Goal: Transaction & Acquisition: Obtain resource

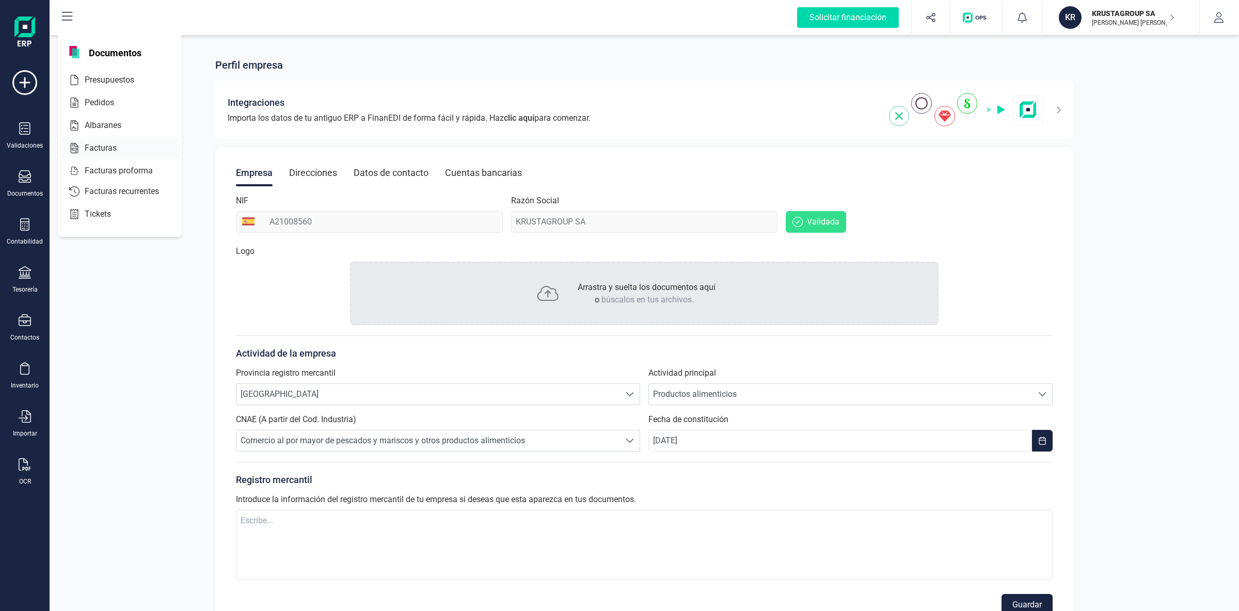
click at [121, 147] on div at bounding box center [126, 148] width 19 height 12
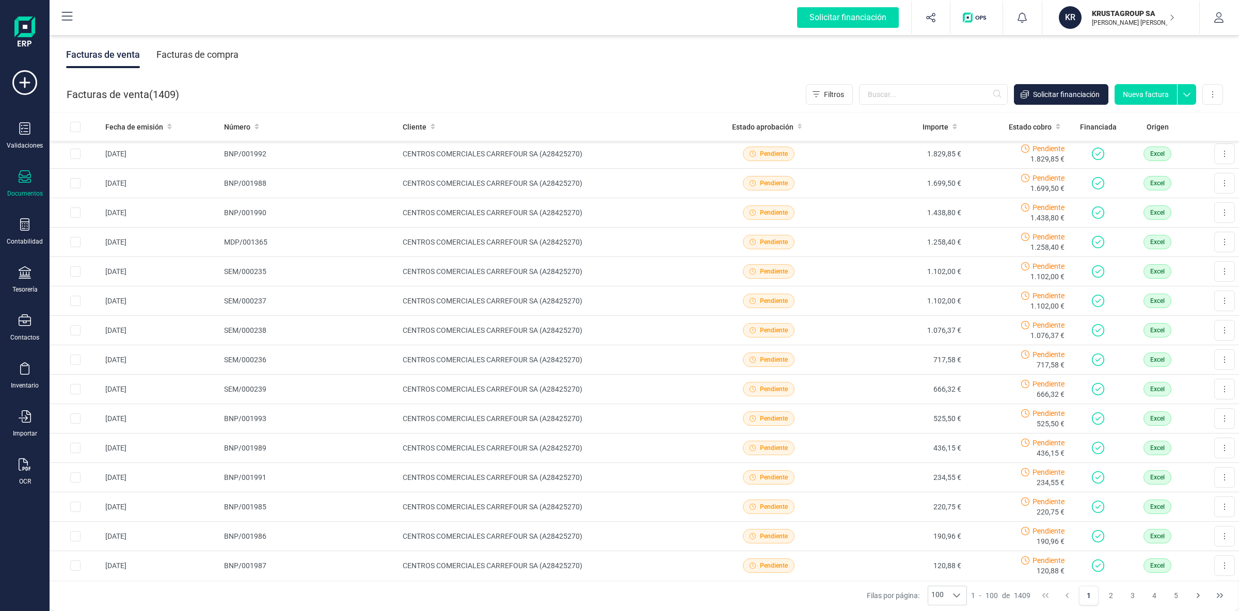
scroll to position [163, 0]
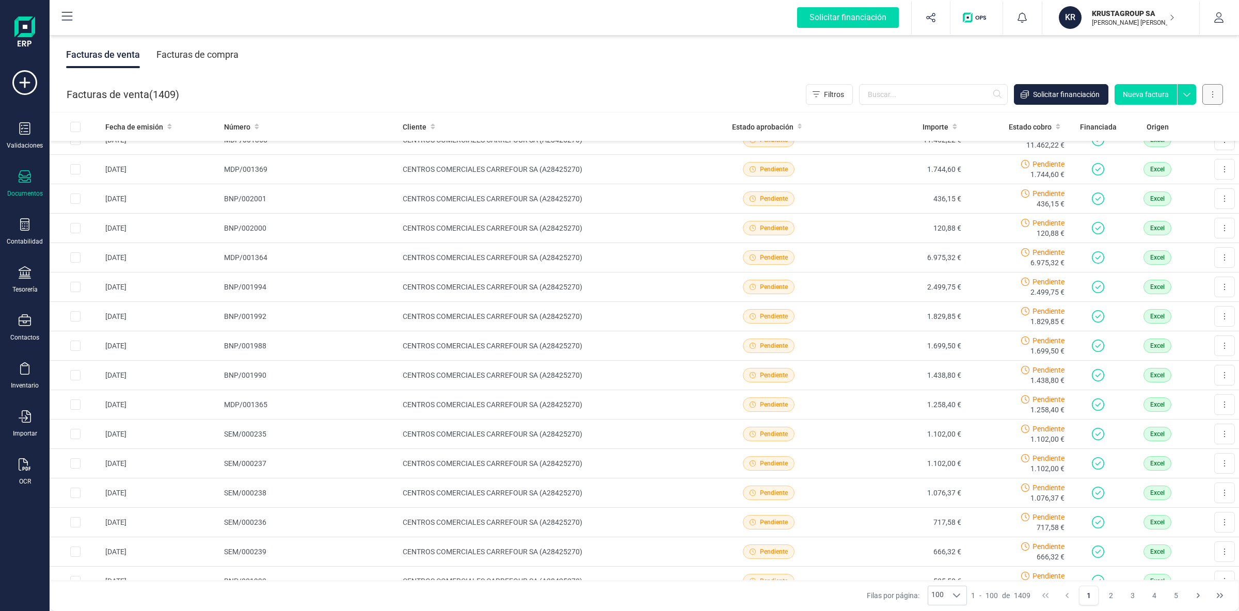
click at [1214, 100] on button at bounding box center [1212, 94] width 21 height 21
click at [1156, 145] on span "Carga masiva (Excel)" at bounding box center [1150, 140] width 68 height 10
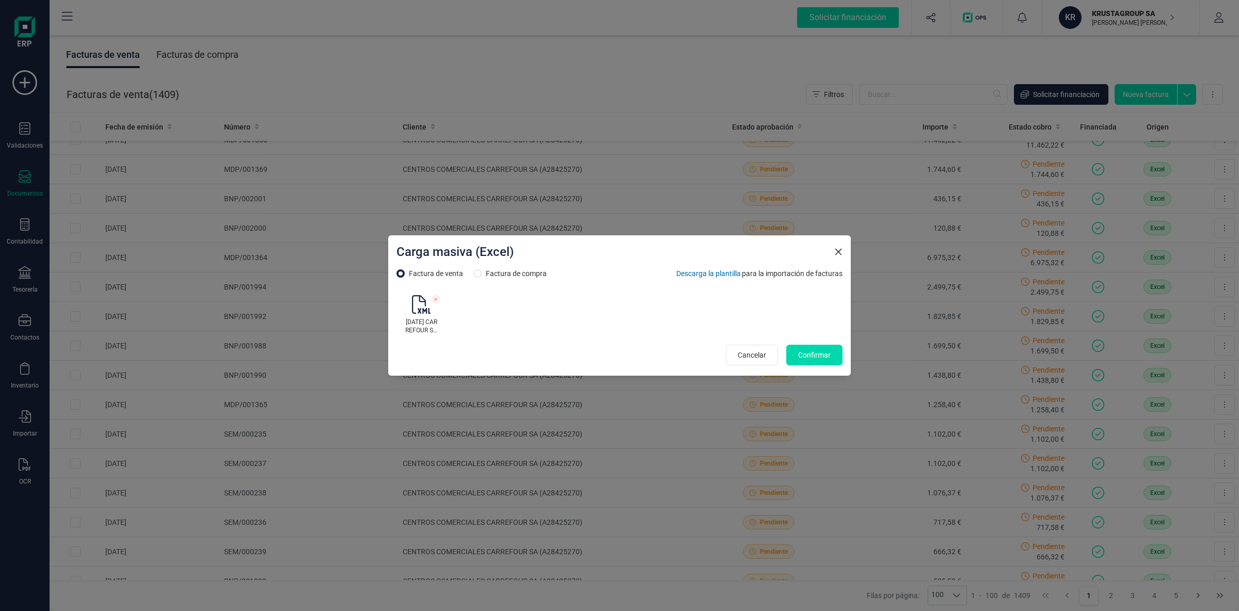
click at [542, 320] on div "[DATE] CARREFOUR SUBIDO.xlsx" at bounding box center [619, 314] width 446 height 47
click at [423, 319] on span "[DATE] CARREFOUR SUBIDO.xlsx" at bounding box center [421, 326] width 33 height 17
click at [436, 299] on icon at bounding box center [436, 299] width 3 height 3
click at [577, 326] on div "[DATE] CARREFOUR SUBIDO.xlsx" at bounding box center [619, 314] width 446 height 47
click at [818, 358] on span "Confirmar" at bounding box center [814, 355] width 33 height 10
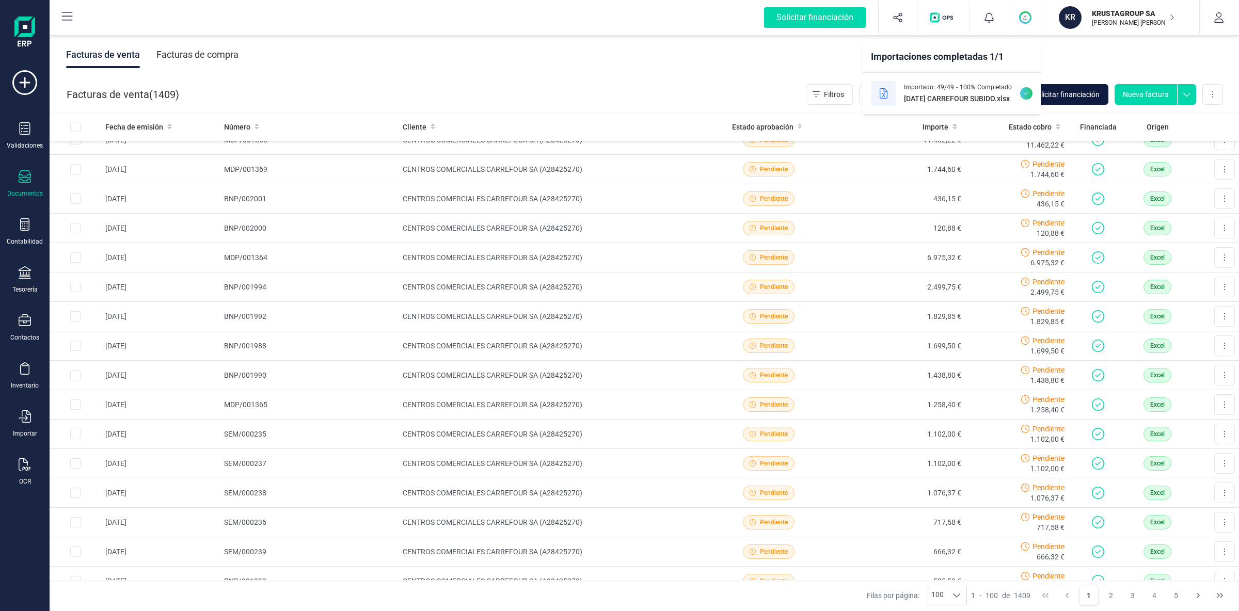
click at [1073, 92] on span "Solicitar financiación" at bounding box center [1066, 94] width 67 height 10
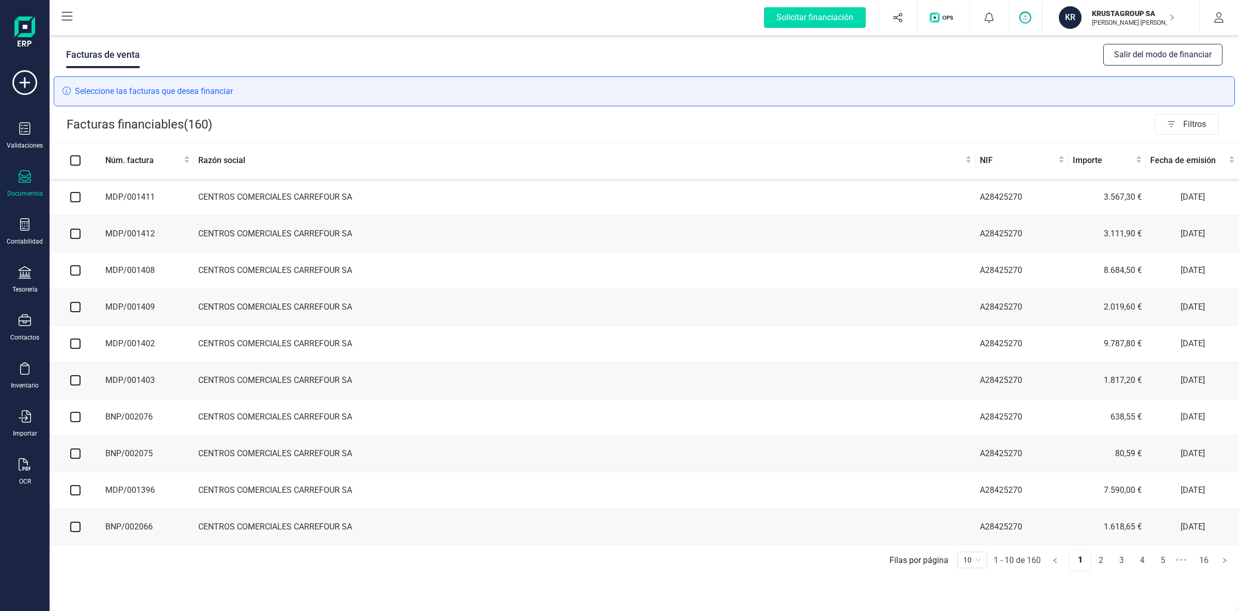
click at [81, 200] on td at bounding box center [76, 197] width 52 height 37
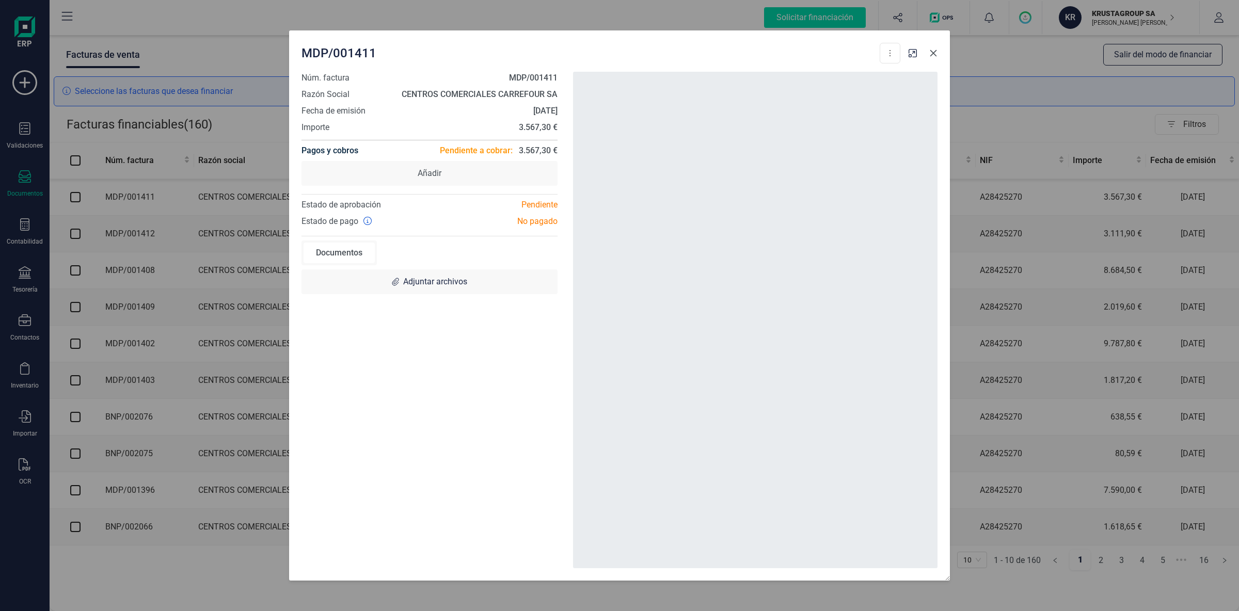
drag, startPoint x: 930, startPoint y: 54, endPoint x: 857, endPoint y: 57, distance: 72.9
click at [930, 54] on icon "button" at bounding box center [933, 53] width 8 height 8
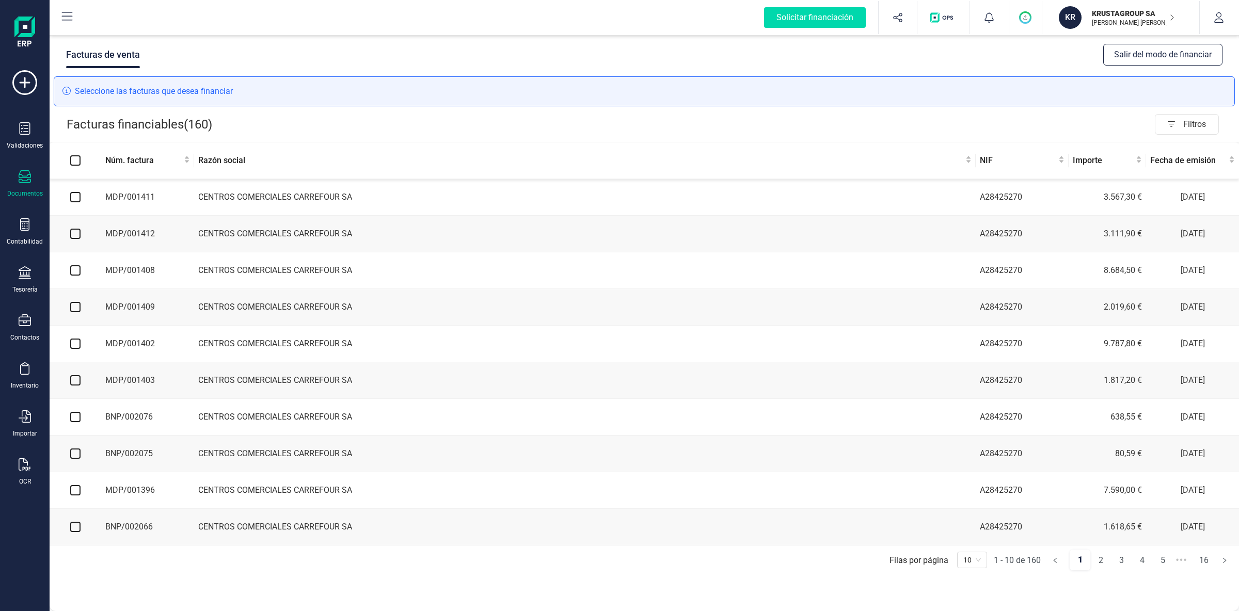
click at [74, 198] on input "checkbox" at bounding box center [75, 197] width 10 height 10
checkbox input "true"
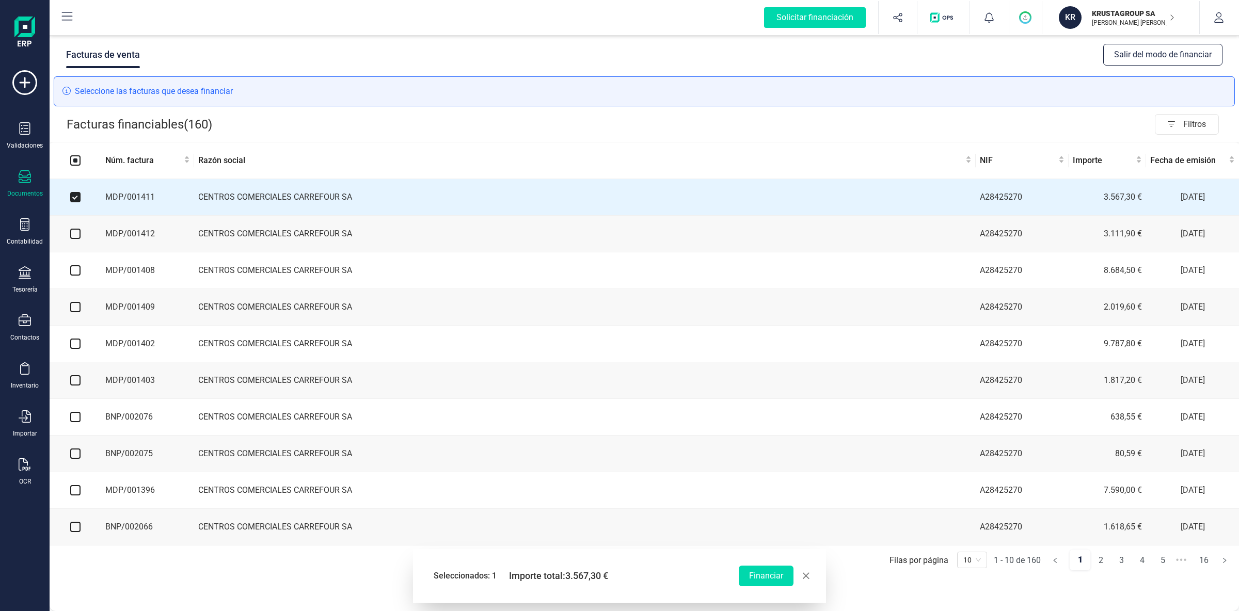
click at [74, 237] on input "checkbox" at bounding box center [75, 234] width 10 height 10
checkbox input "true"
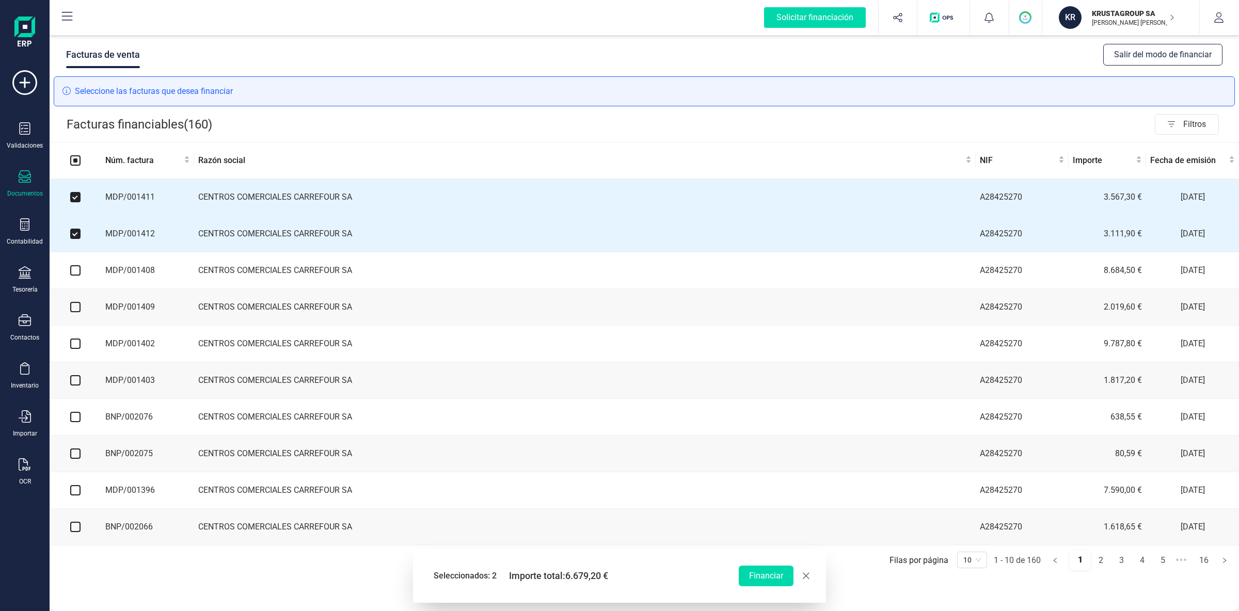
click at [77, 270] on input "checkbox" at bounding box center [75, 270] width 10 height 10
checkbox input "true"
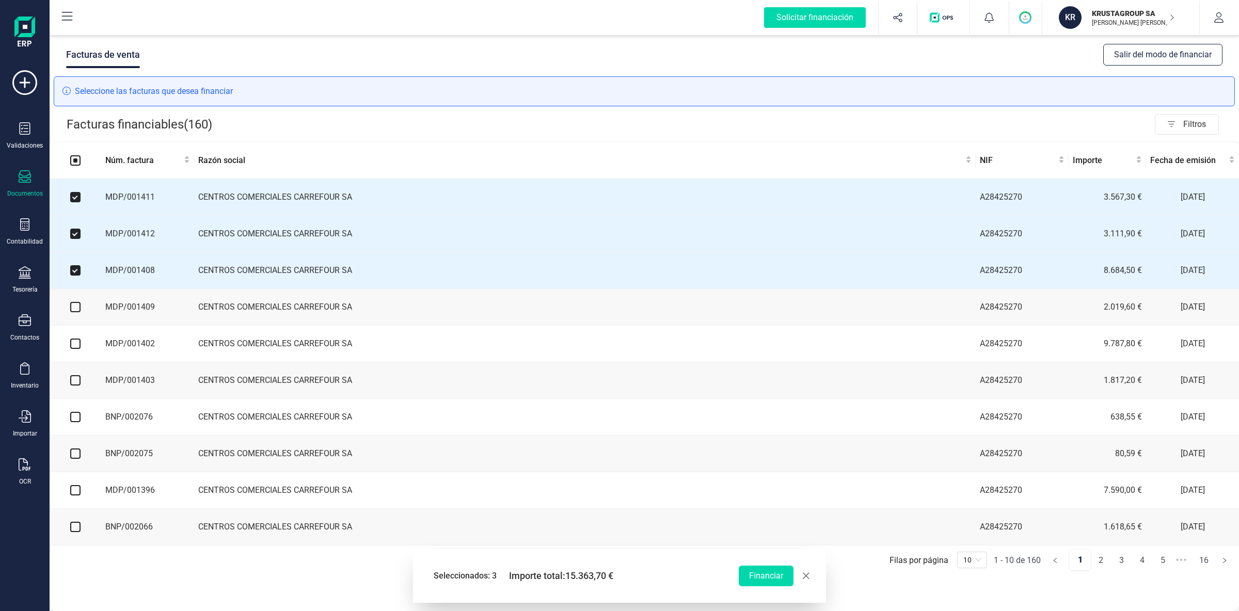
click at [78, 308] on input "checkbox" at bounding box center [75, 307] width 10 height 10
checkbox input "true"
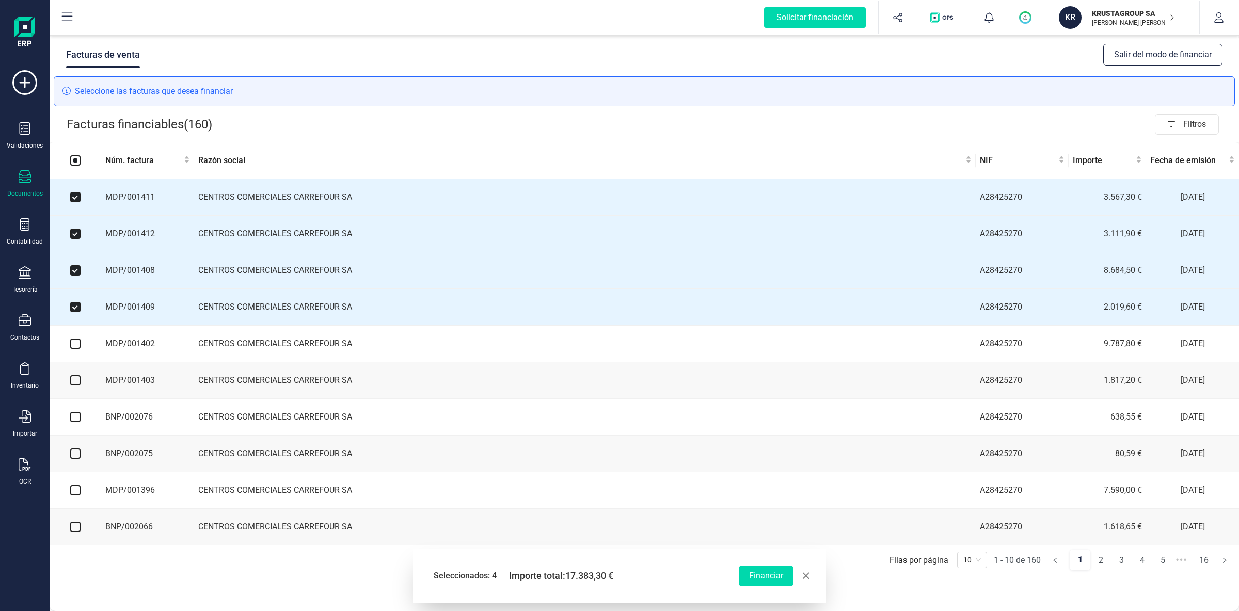
click at [76, 346] on input "checkbox" at bounding box center [75, 344] width 10 height 10
checkbox input "true"
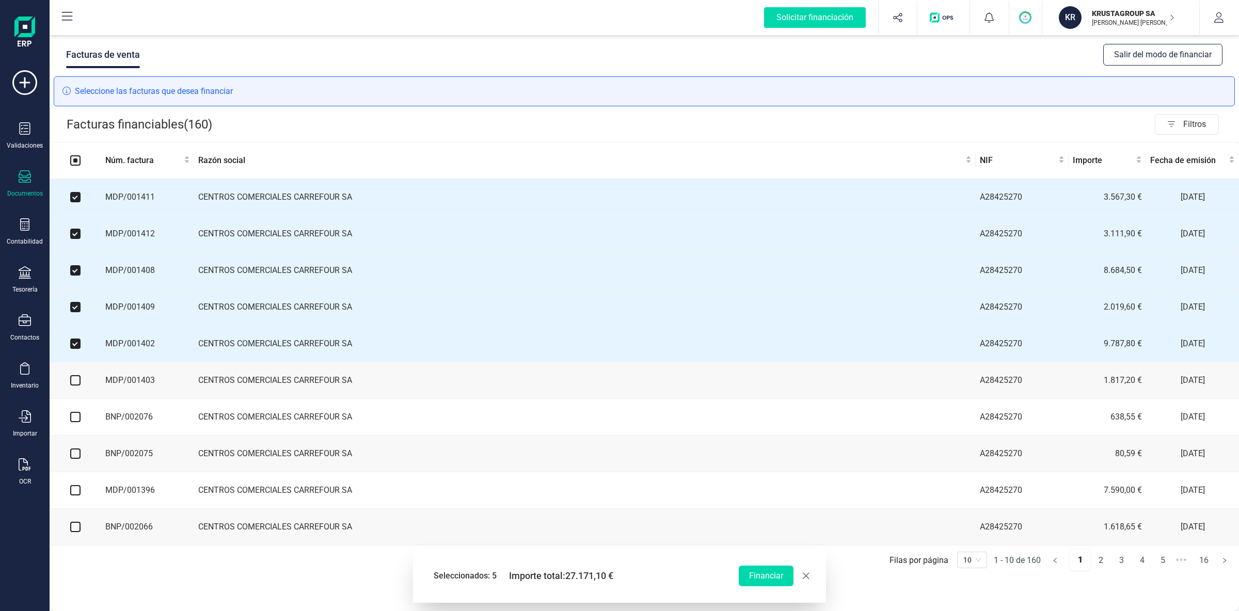
click at [73, 385] on input "checkbox" at bounding box center [75, 380] width 10 height 10
checkbox input "true"
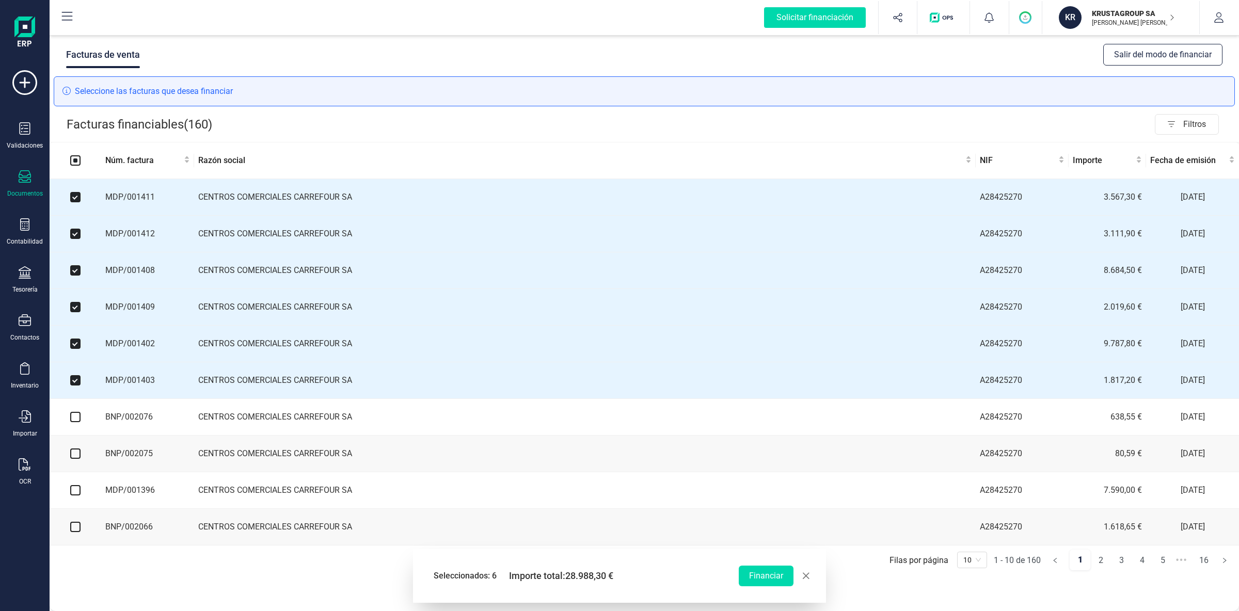
click at [76, 422] on input "checkbox" at bounding box center [75, 417] width 10 height 10
checkbox input "true"
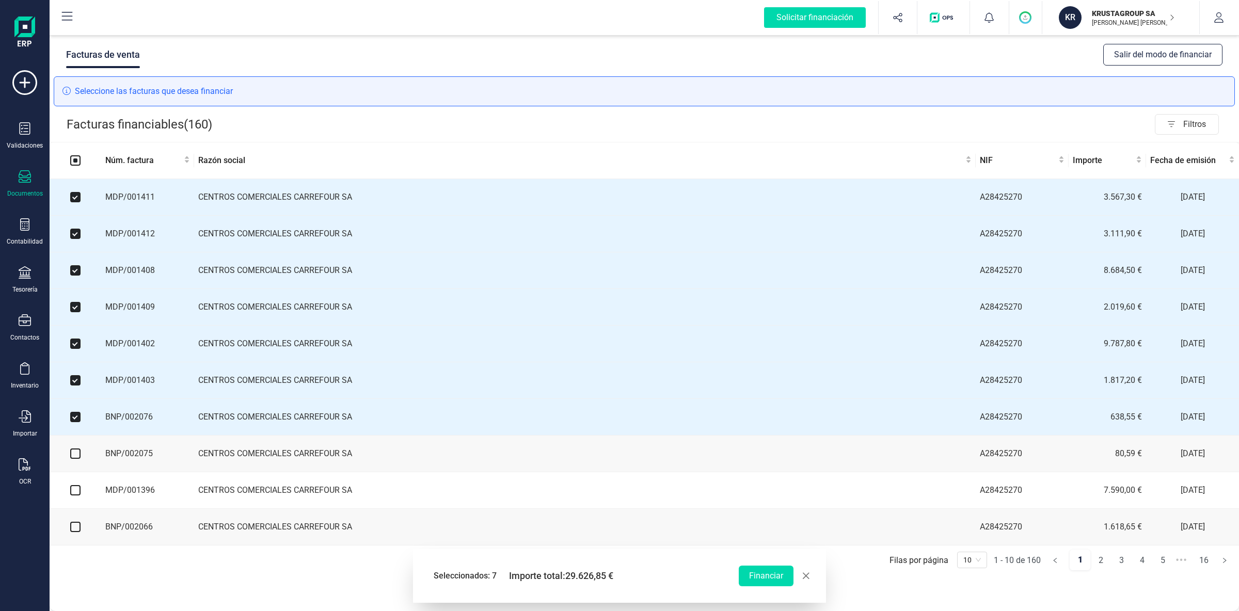
click at [75, 455] on input "checkbox" at bounding box center [75, 454] width 10 height 10
checkbox input "true"
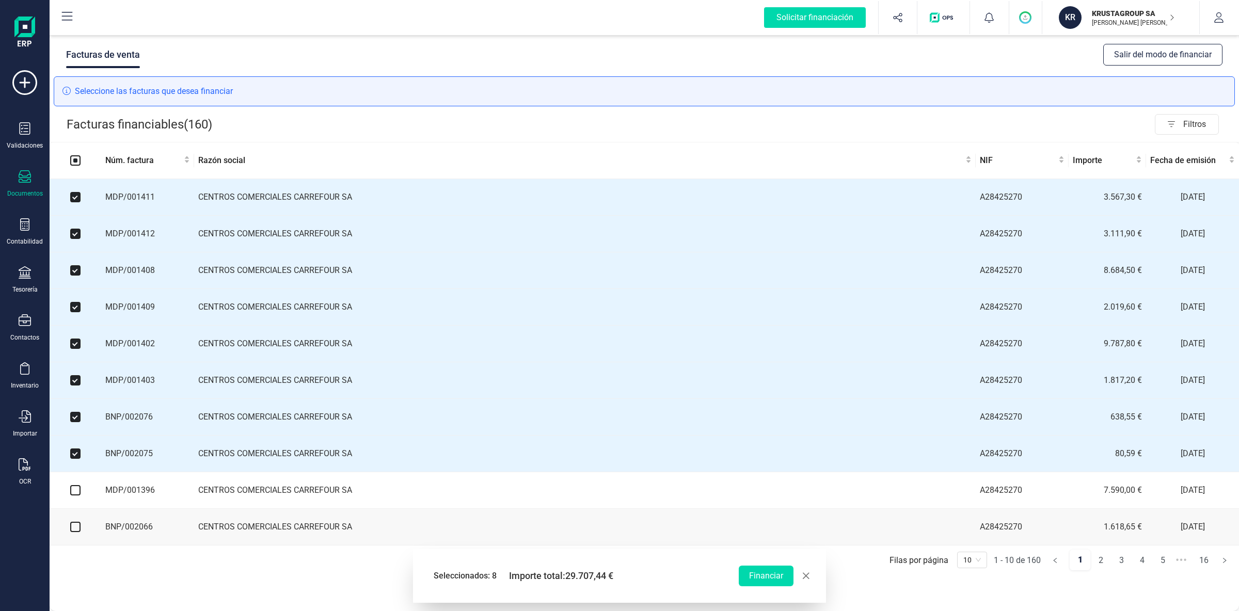
click at [74, 496] on input "checkbox" at bounding box center [75, 490] width 10 height 10
checkbox input "true"
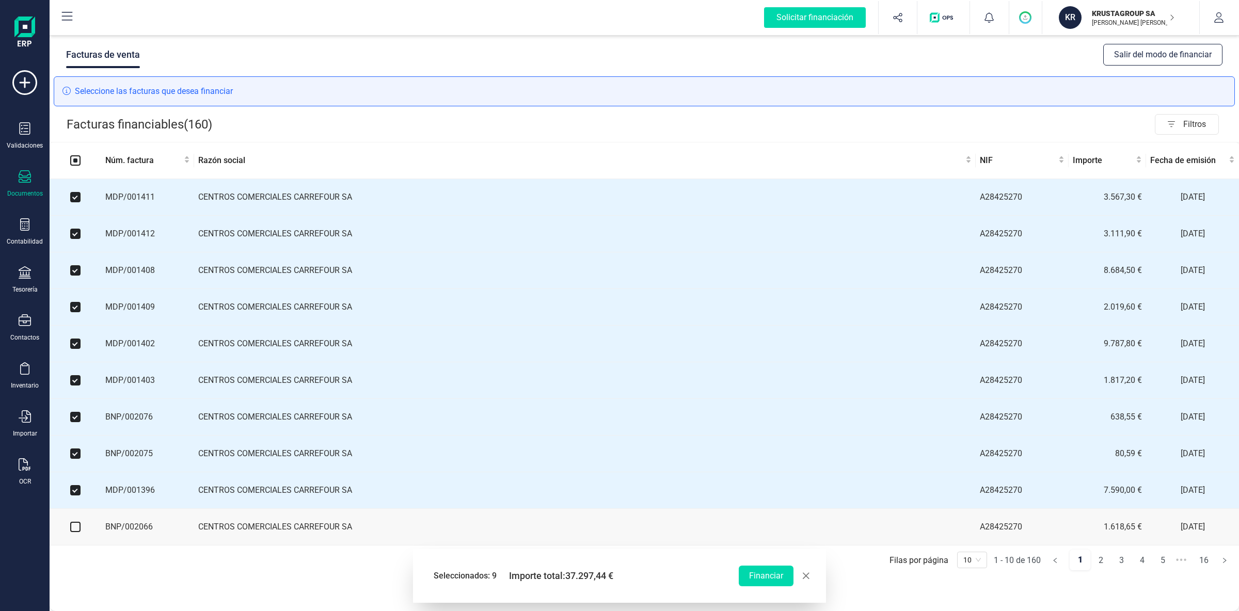
click at [79, 531] on input "checkbox" at bounding box center [75, 527] width 10 height 10
checkbox input "true"
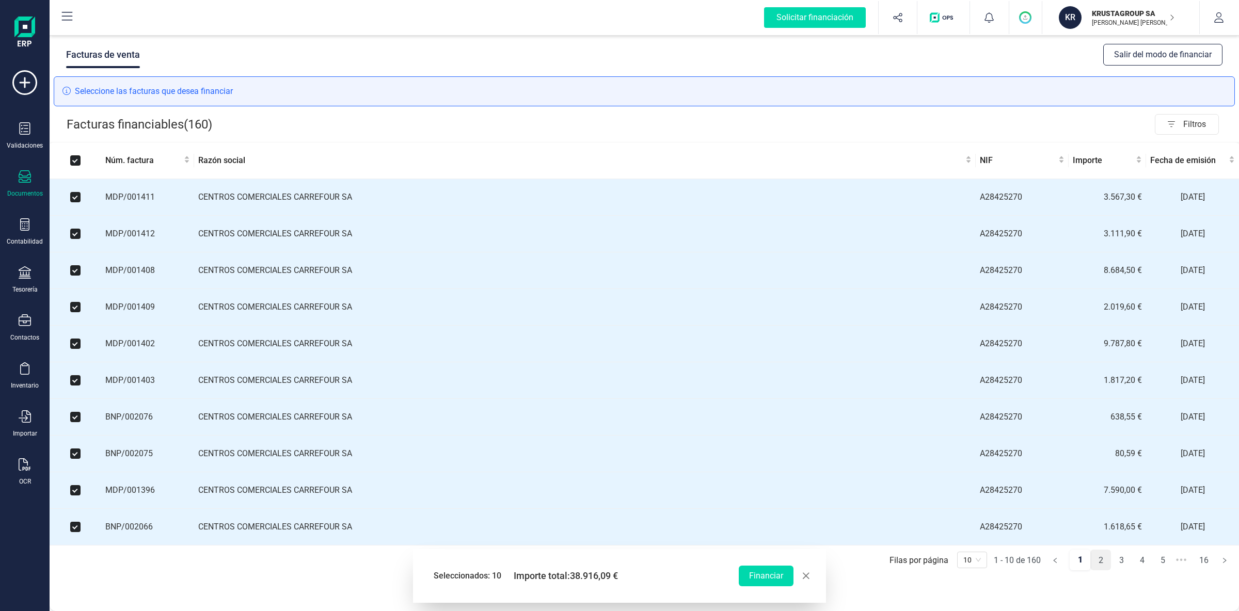
click at [1101, 567] on link "2" at bounding box center [1101, 560] width 20 height 21
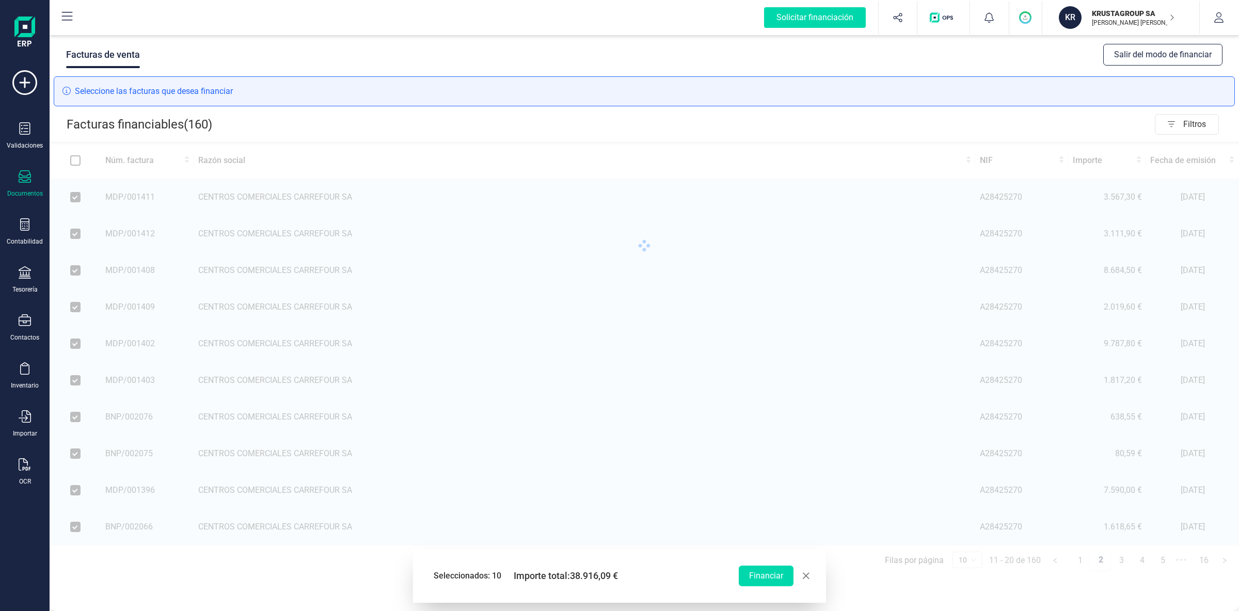
checkbox input "false"
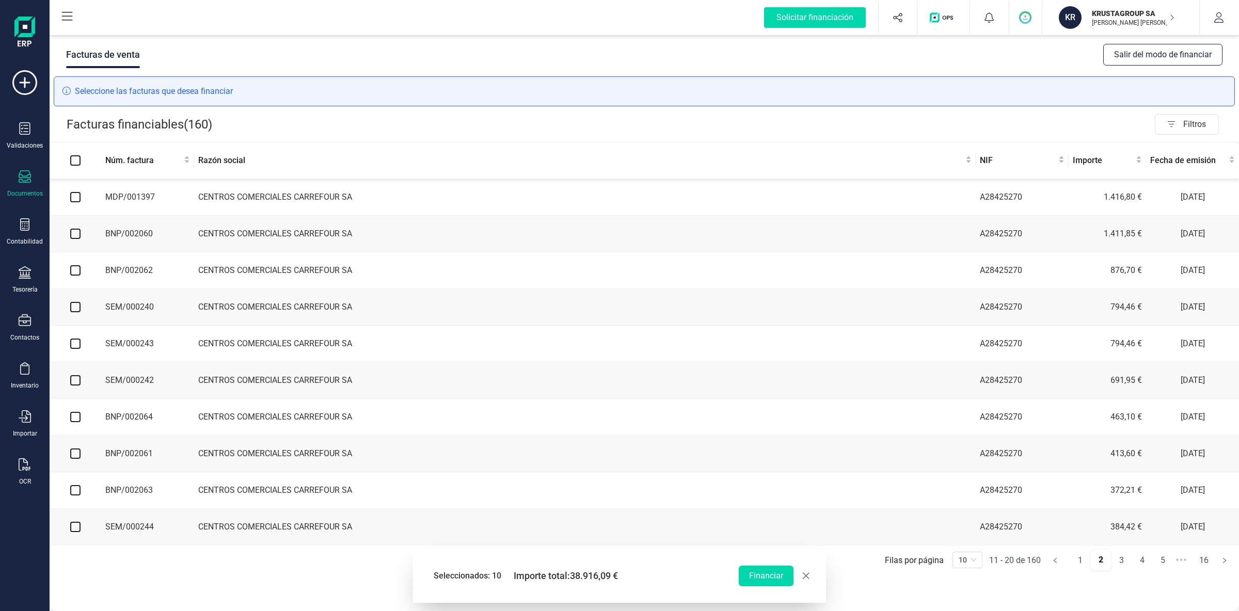
click at [77, 198] on input "checkbox" at bounding box center [75, 197] width 10 height 10
checkbox input "true"
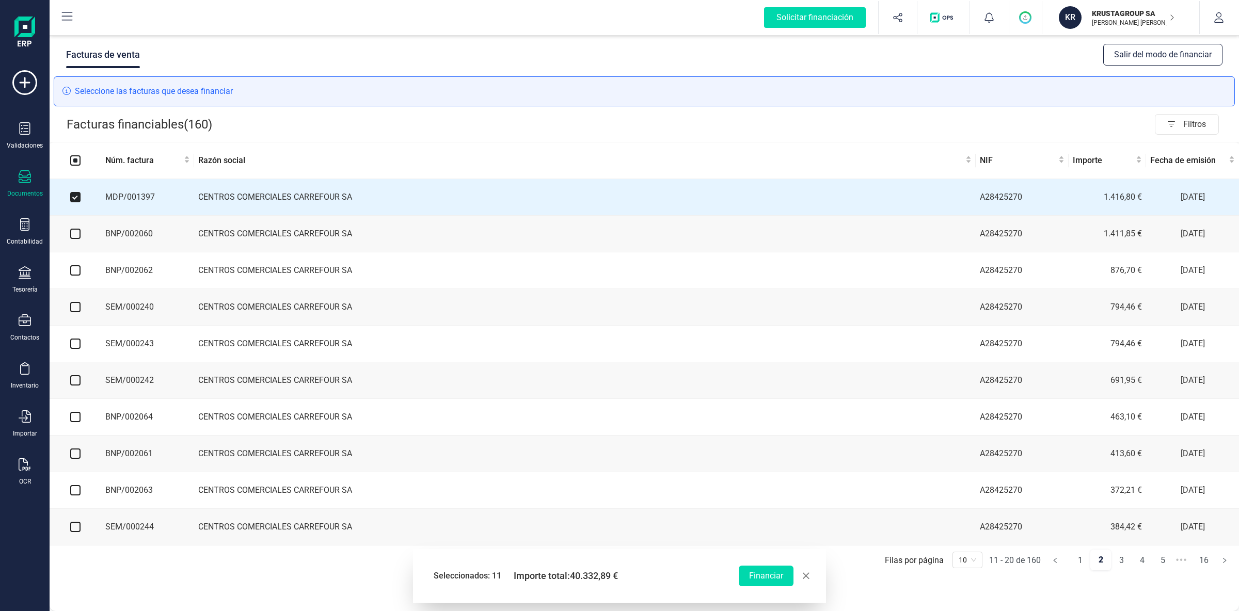
click at [76, 236] on input "checkbox" at bounding box center [75, 234] width 10 height 10
checkbox input "true"
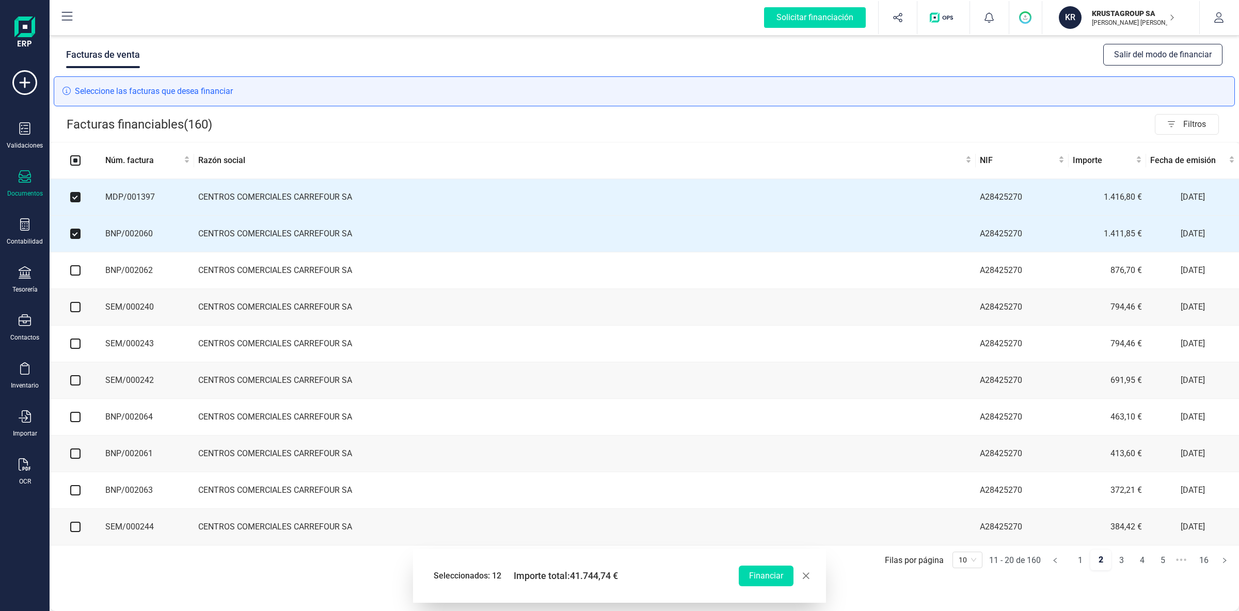
click at [76, 273] on input "checkbox" at bounding box center [75, 270] width 10 height 10
checkbox input "true"
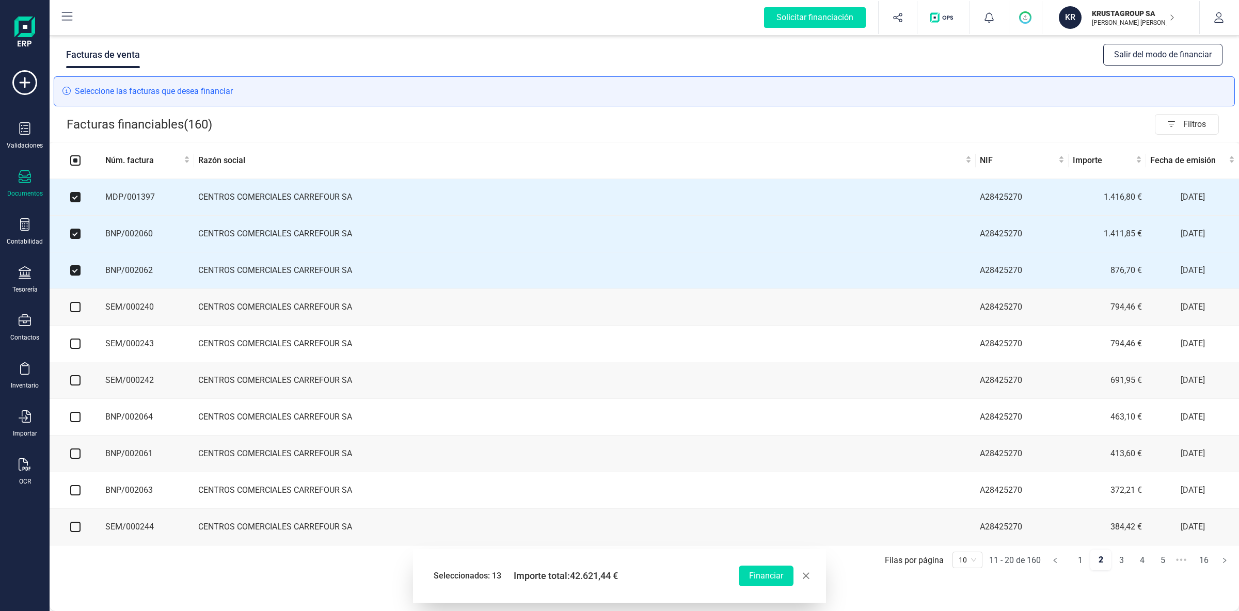
click at [77, 308] on input "checkbox" at bounding box center [75, 307] width 10 height 10
checkbox input "true"
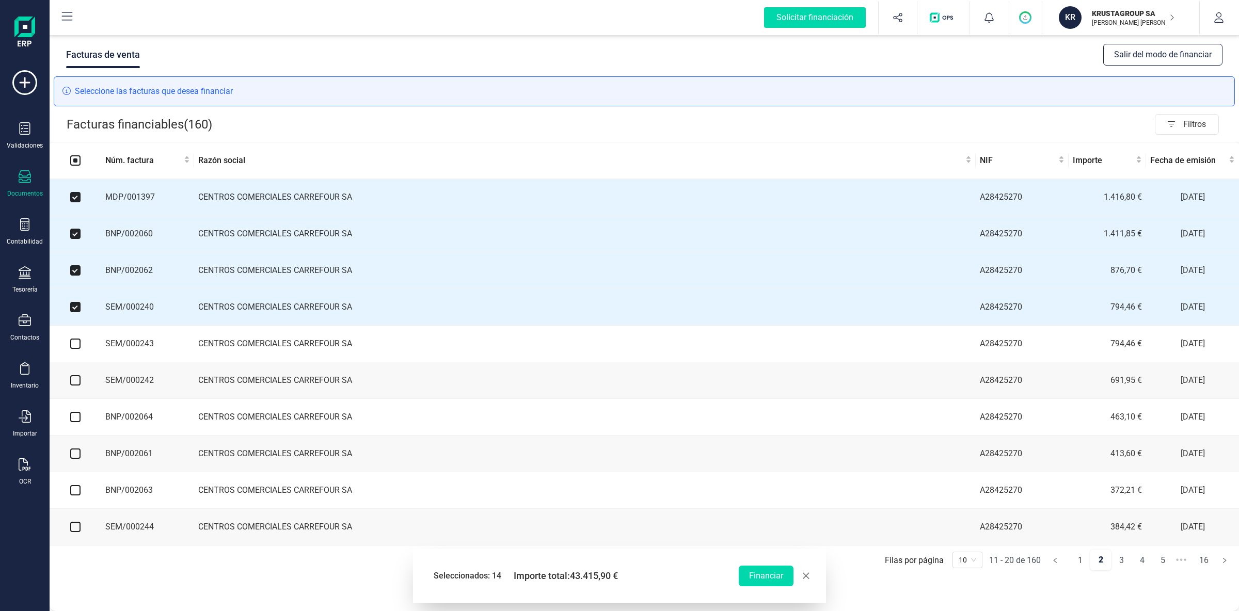
click at [75, 348] on input "checkbox" at bounding box center [75, 344] width 10 height 10
checkbox input "true"
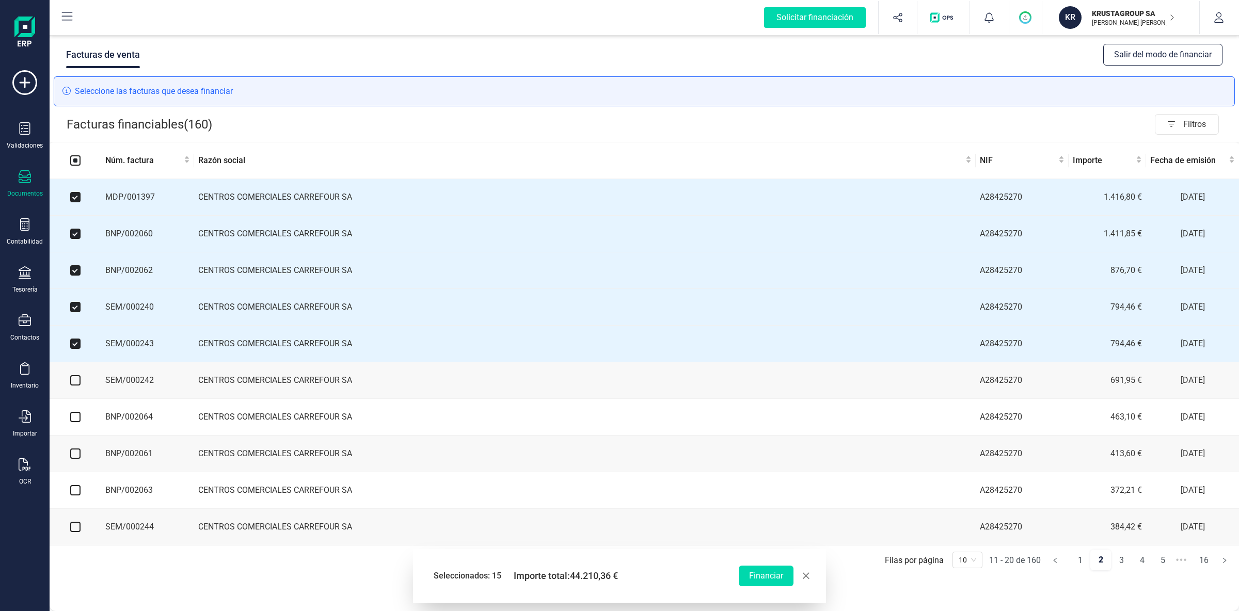
click at [74, 381] on input "checkbox" at bounding box center [75, 380] width 10 height 10
checkbox input "true"
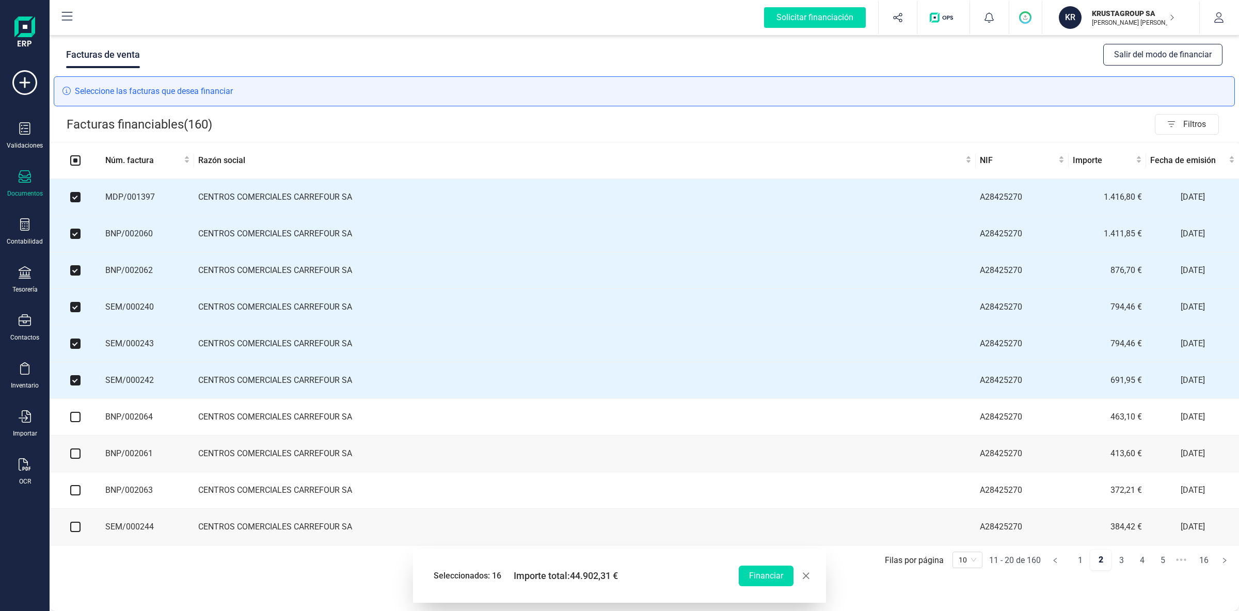
click at [76, 426] on td at bounding box center [76, 417] width 52 height 37
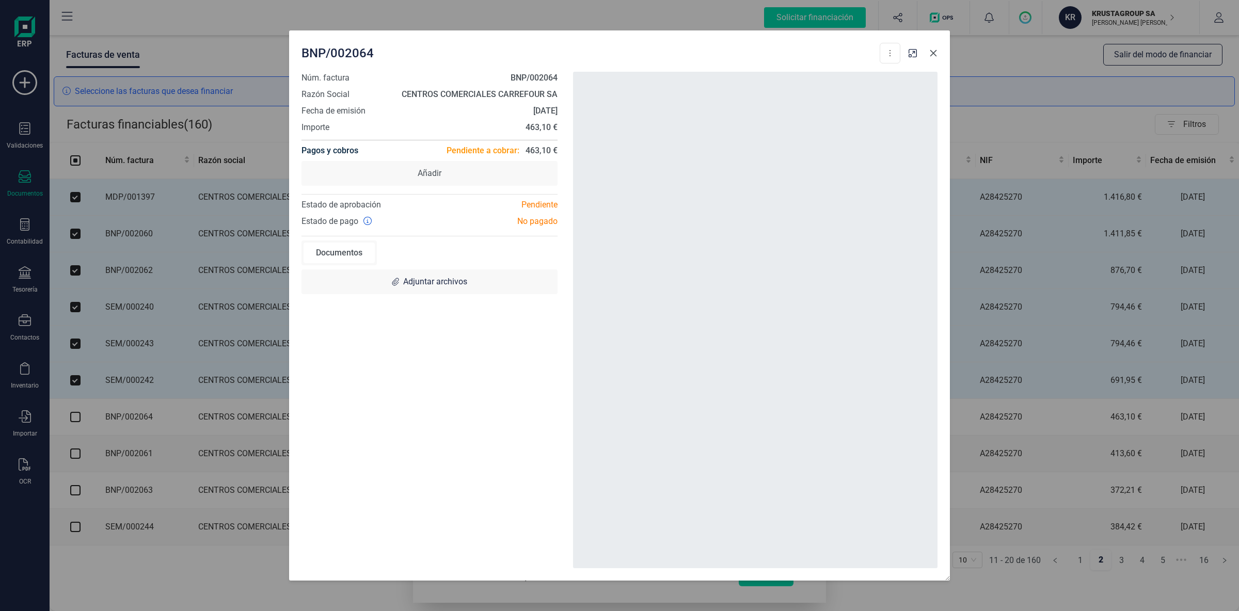
click at [938, 52] on button "button" at bounding box center [933, 53] width 17 height 17
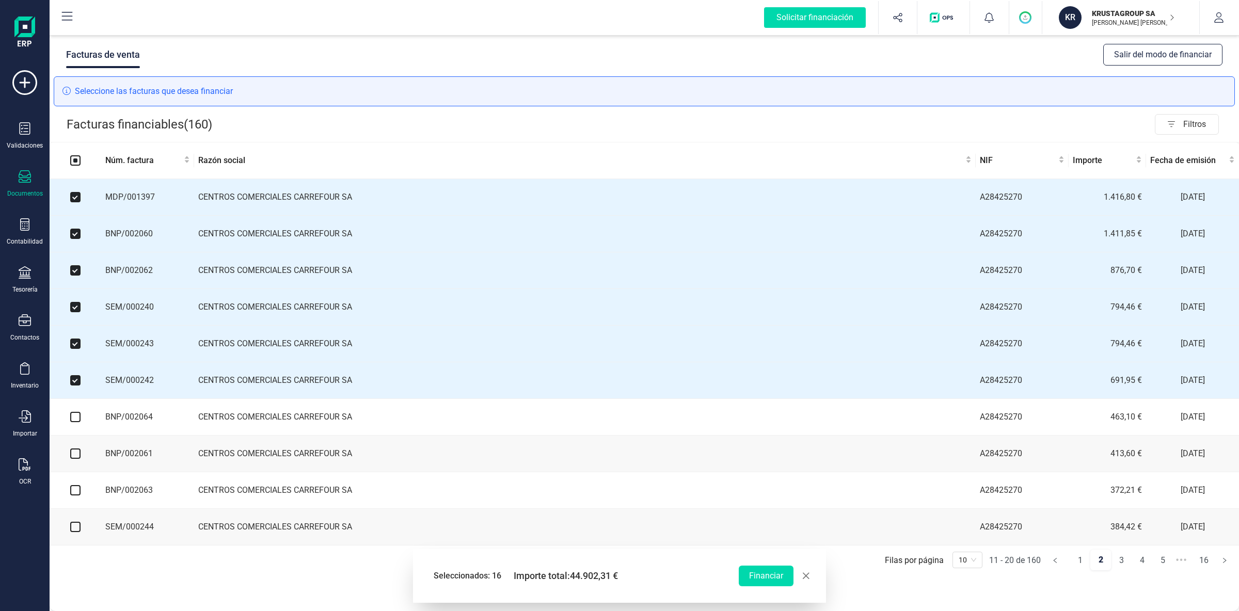
click at [75, 420] on input "checkbox" at bounding box center [75, 417] width 10 height 10
checkbox input "true"
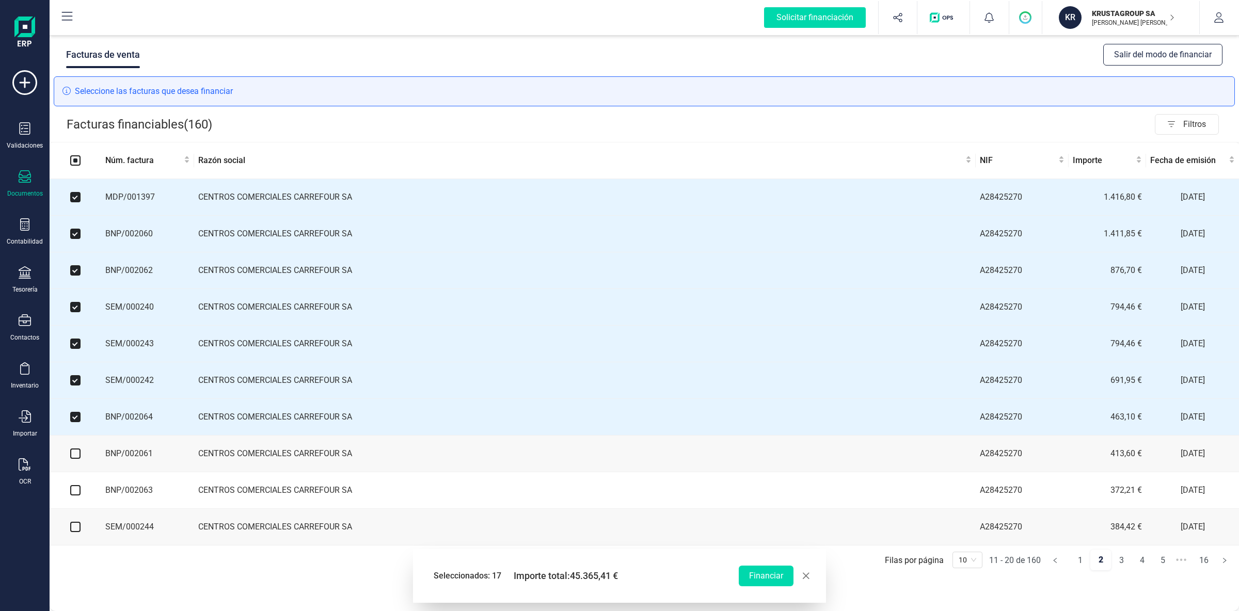
click at [74, 456] on input "checkbox" at bounding box center [75, 454] width 10 height 10
checkbox input "true"
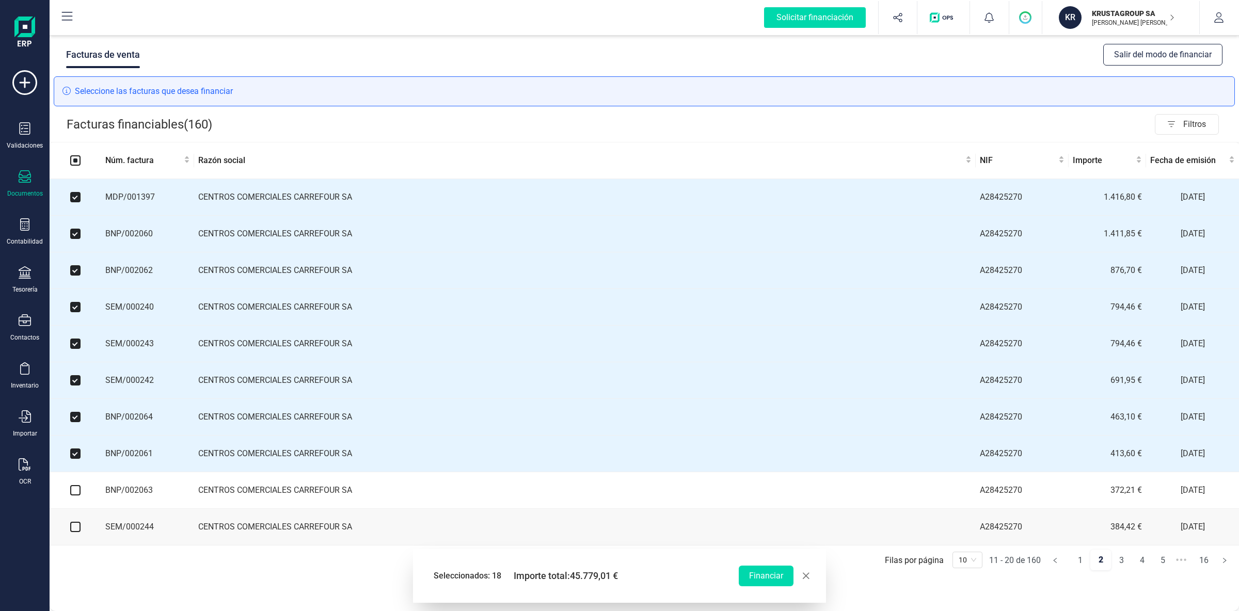
click at [75, 496] on input "checkbox" at bounding box center [75, 490] width 10 height 10
checkbox input "true"
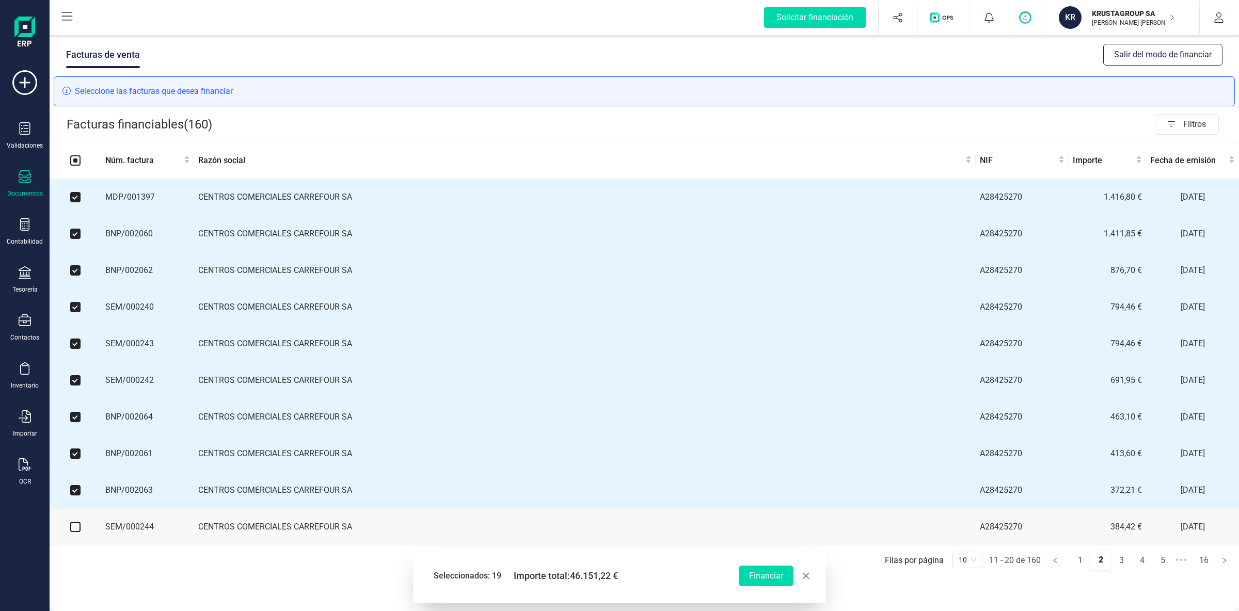
click at [74, 532] on input "checkbox" at bounding box center [75, 527] width 10 height 10
checkbox input "true"
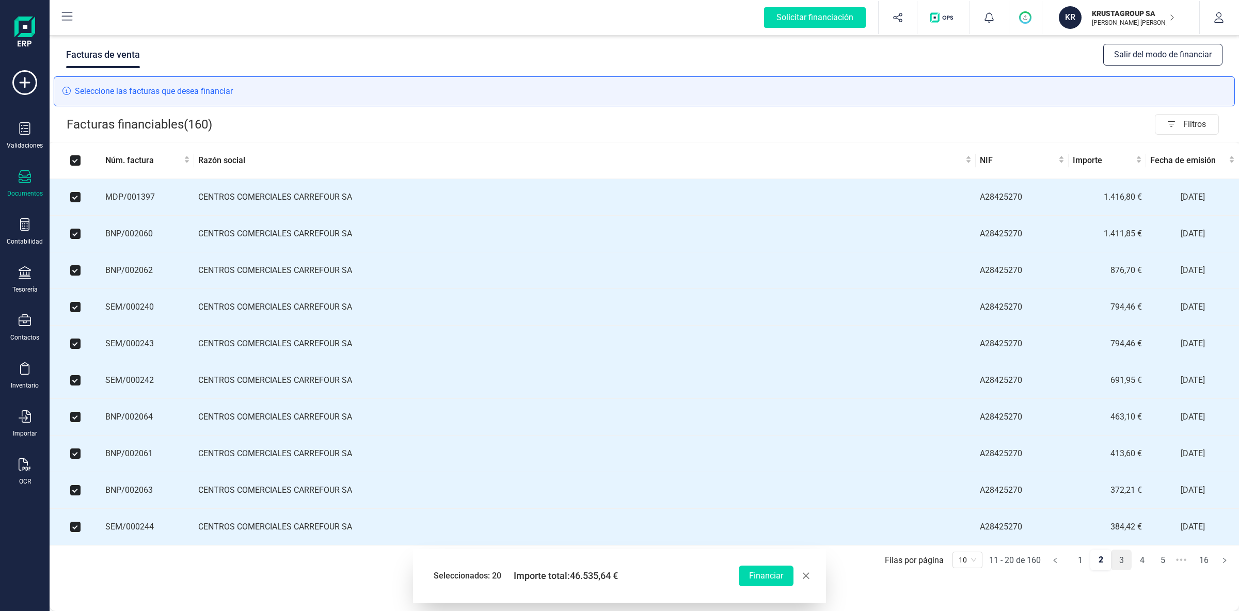
click at [1120, 564] on link "3" at bounding box center [1121, 560] width 20 height 21
checkbox input "false"
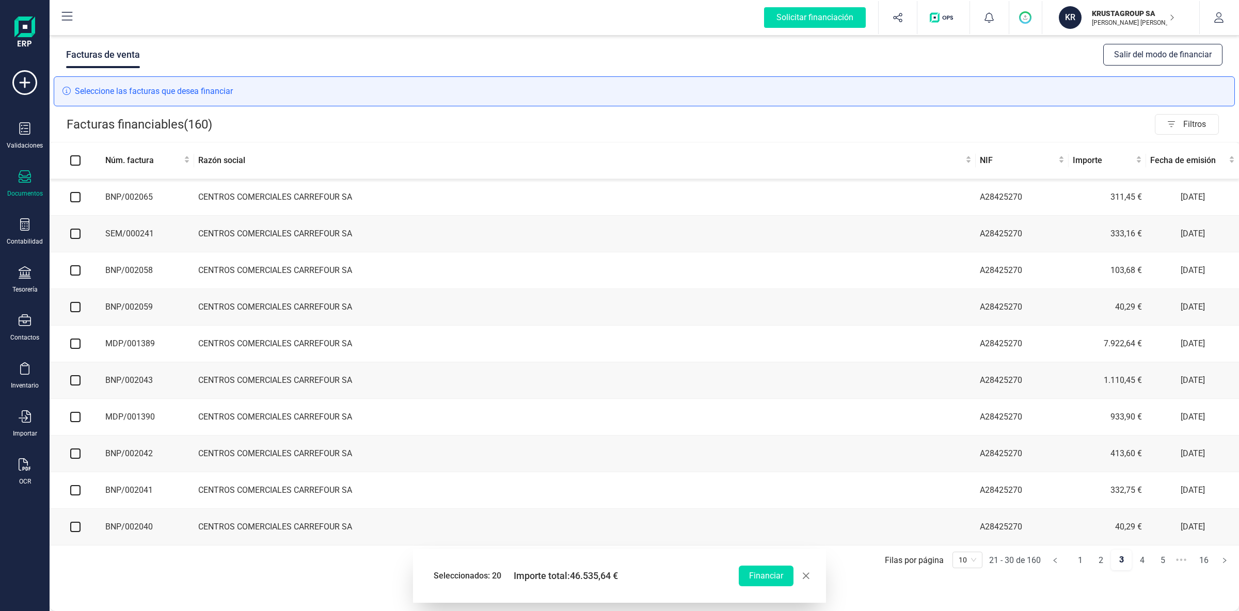
click at [78, 196] on input "checkbox" at bounding box center [75, 197] width 10 height 10
checkbox input "true"
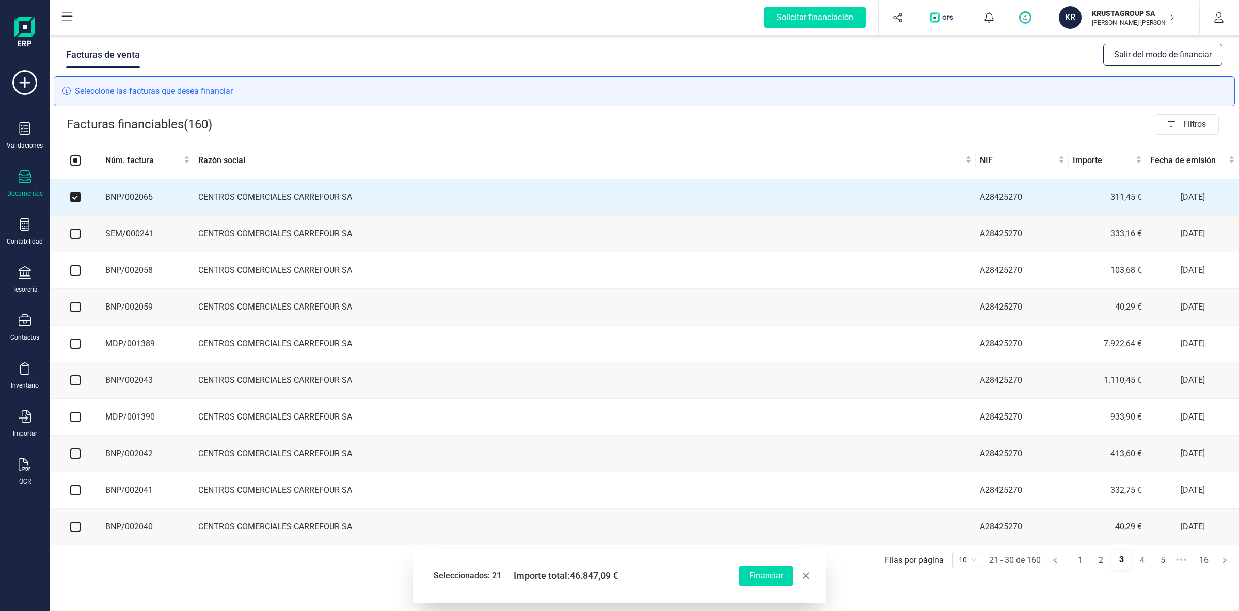
click at [75, 232] on input "checkbox" at bounding box center [75, 234] width 10 height 10
checkbox input "true"
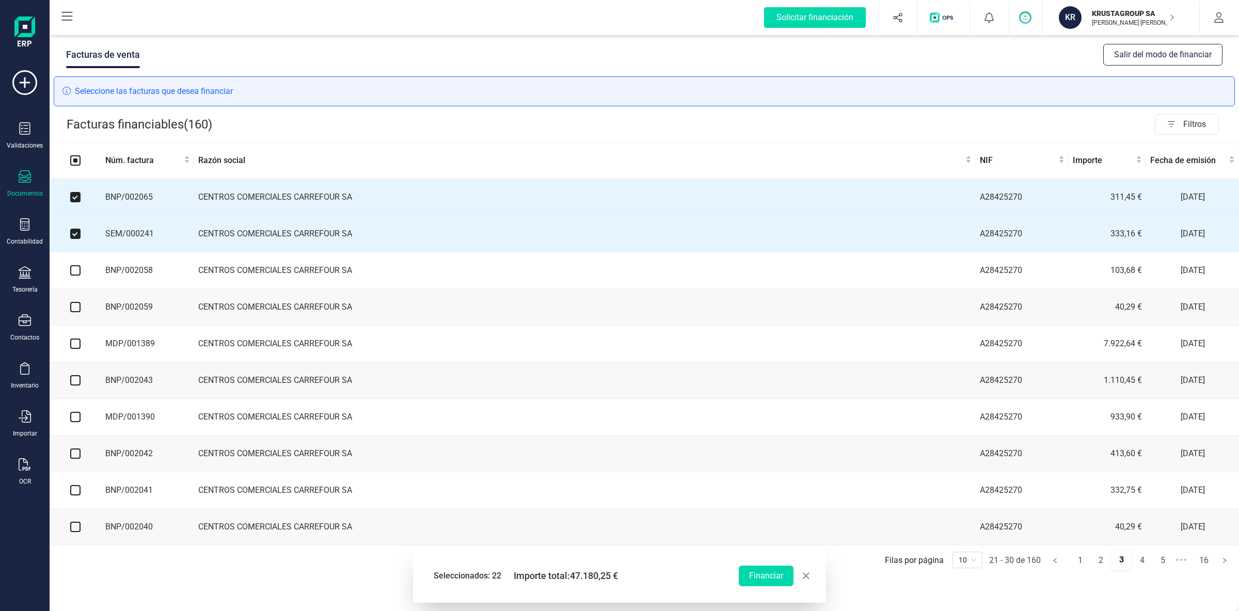
click at [74, 269] on input "checkbox" at bounding box center [75, 270] width 10 height 10
checkbox input "true"
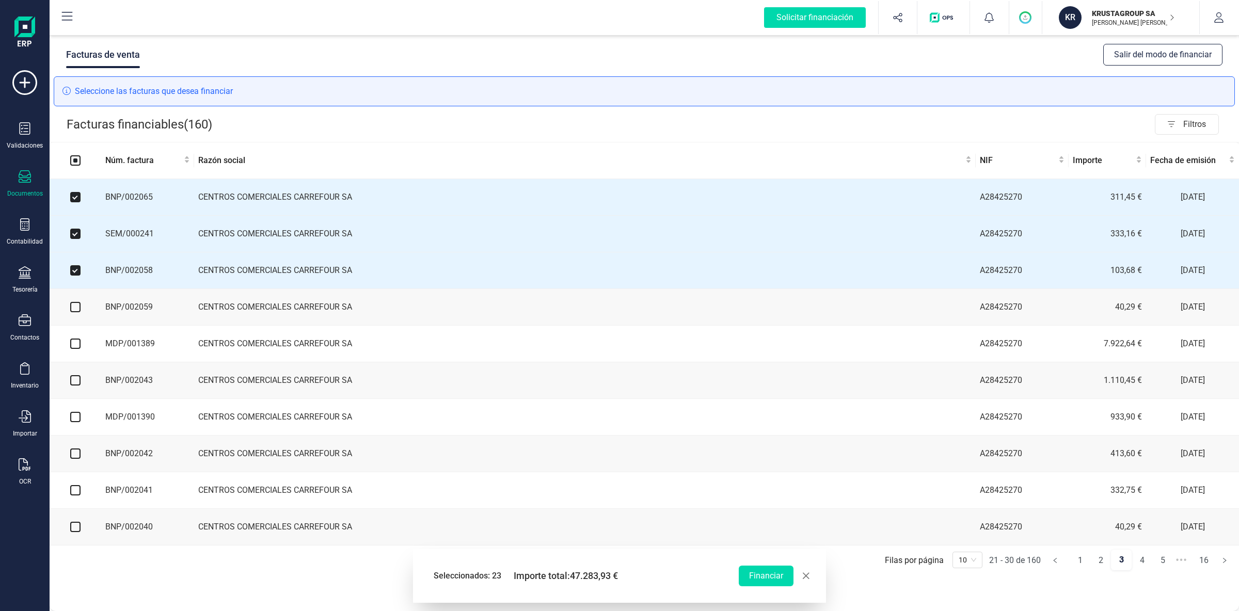
click at [76, 312] on input "checkbox" at bounding box center [75, 307] width 10 height 10
checkbox input "true"
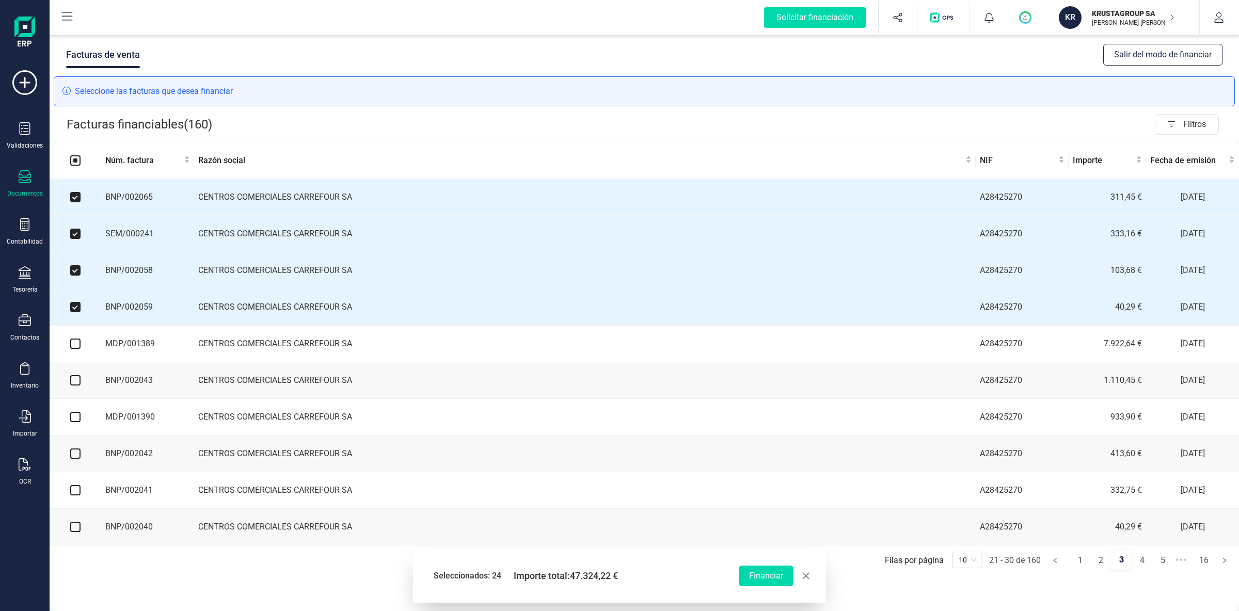
click at [75, 347] on input "checkbox" at bounding box center [75, 344] width 10 height 10
checkbox input "true"
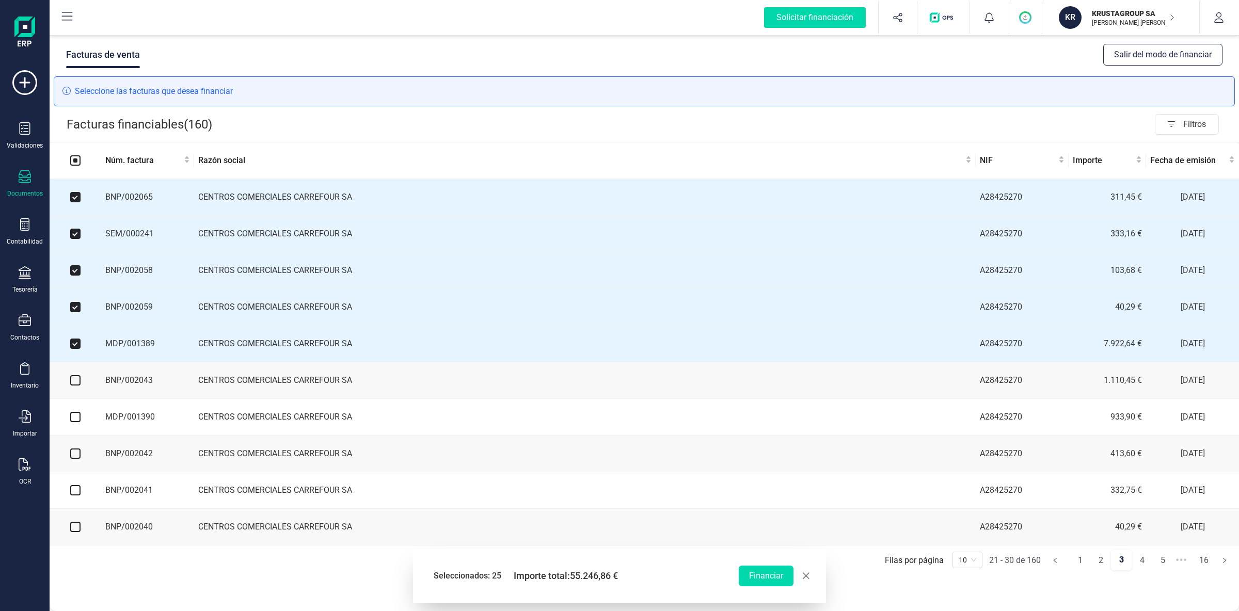
click at [74, 381] on input "checkbox" at bounding box center [75, 380] width 10 height 10
checkbox input "true"
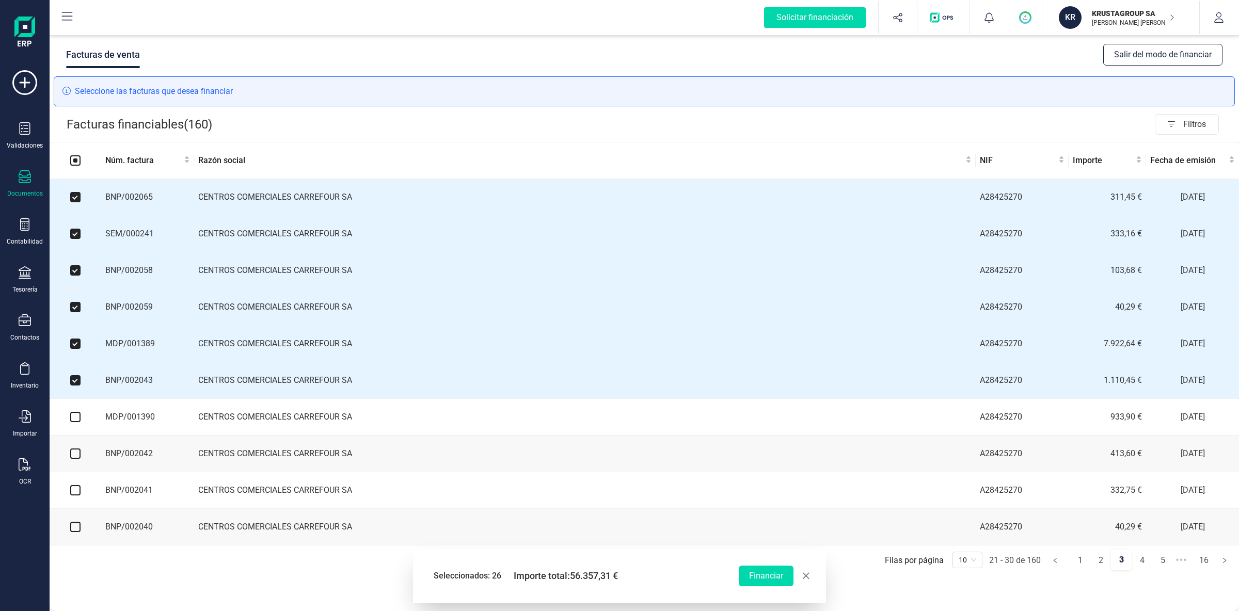
click at [75, 422] on input "checkbox" at bounding box center [75, 417] width 10 height 10
checkbox input "true"
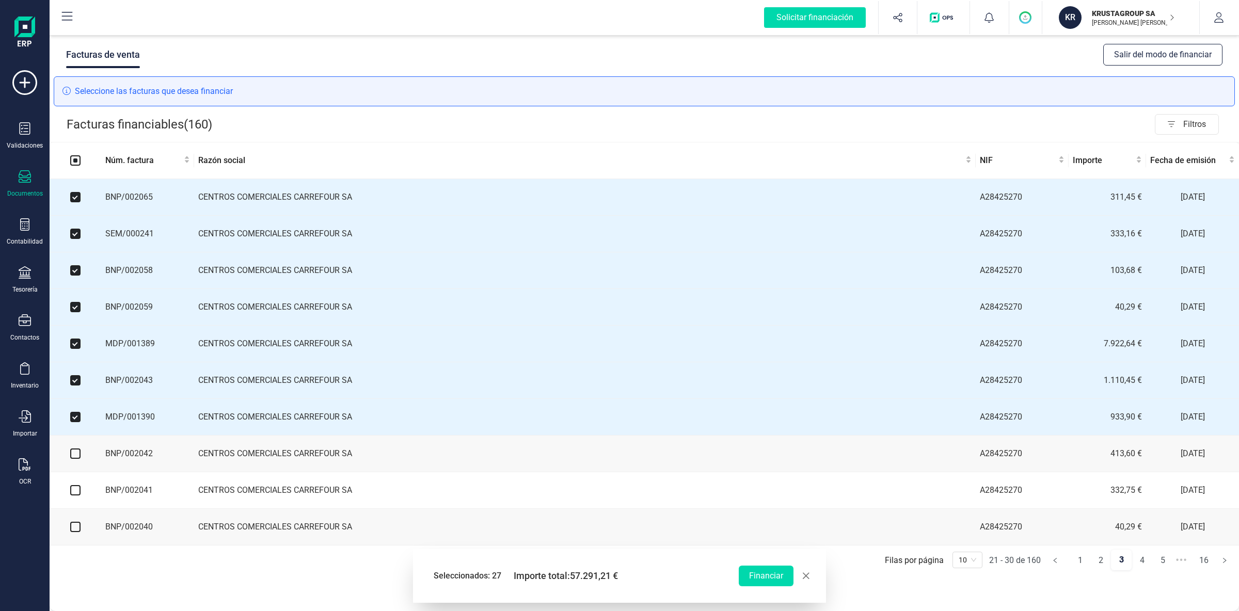
click at [74, 457] on input "checkbox" at bounding box center [75, 454] width 10 height 10
checkbox input "true"
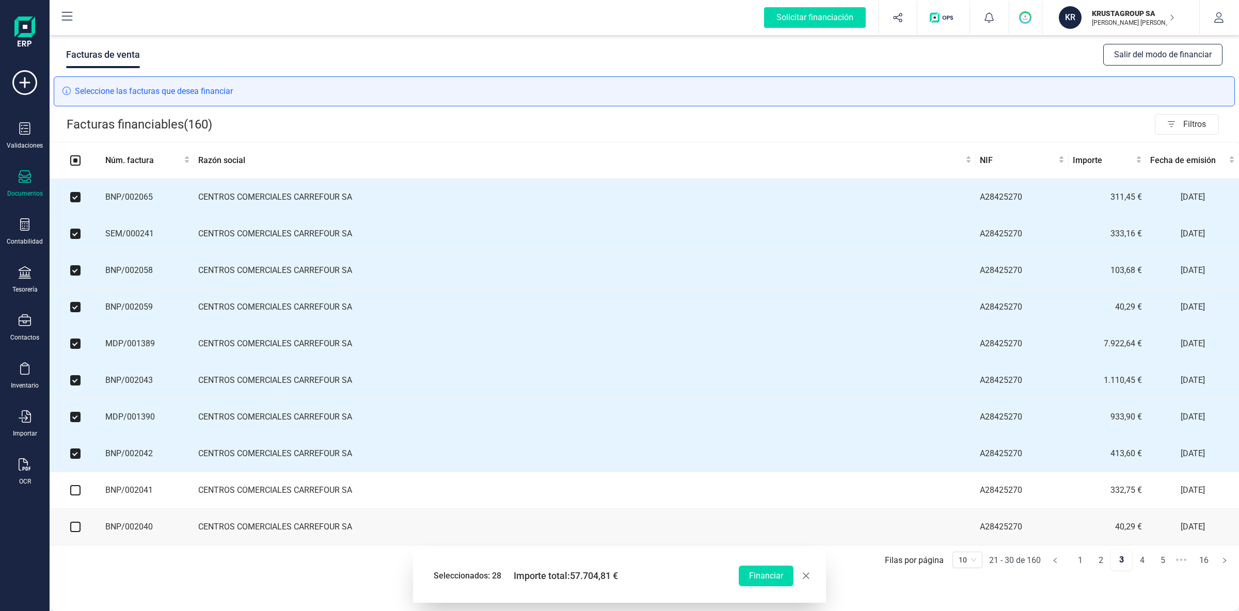
click at [74, 496] on input "checkbox" at bounding box center [75, 490] width 10 height 10
checkbox input "true"
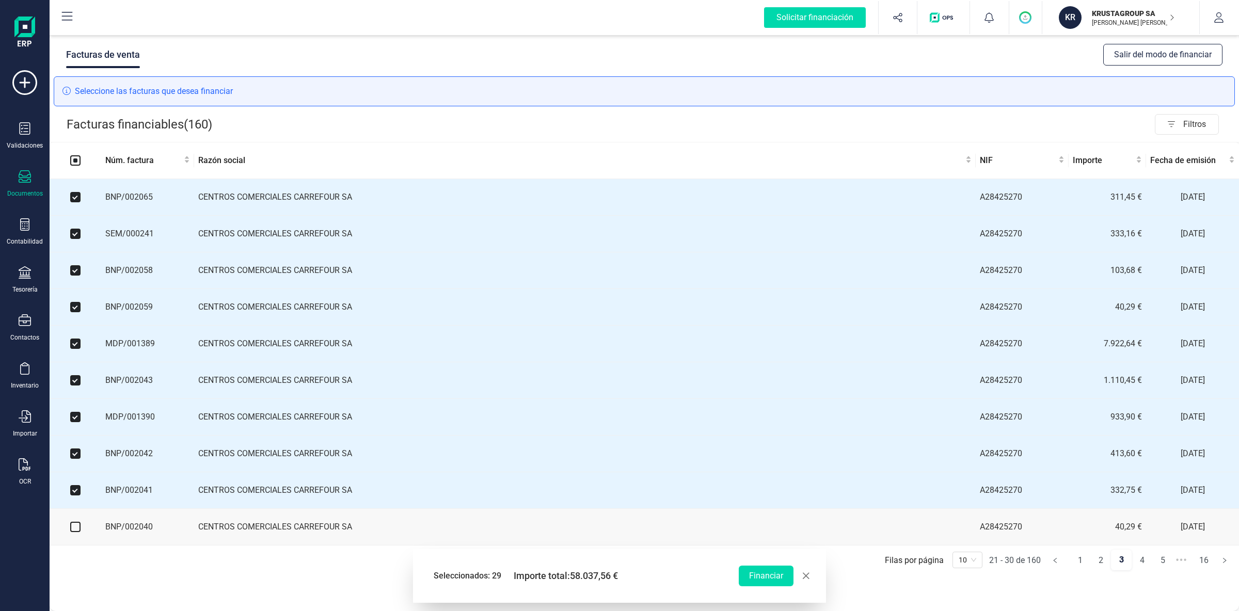
click at [77, 532] on input "checkbox" at bounding box center [75, 527] width 10 height 10
checkbox input "true"
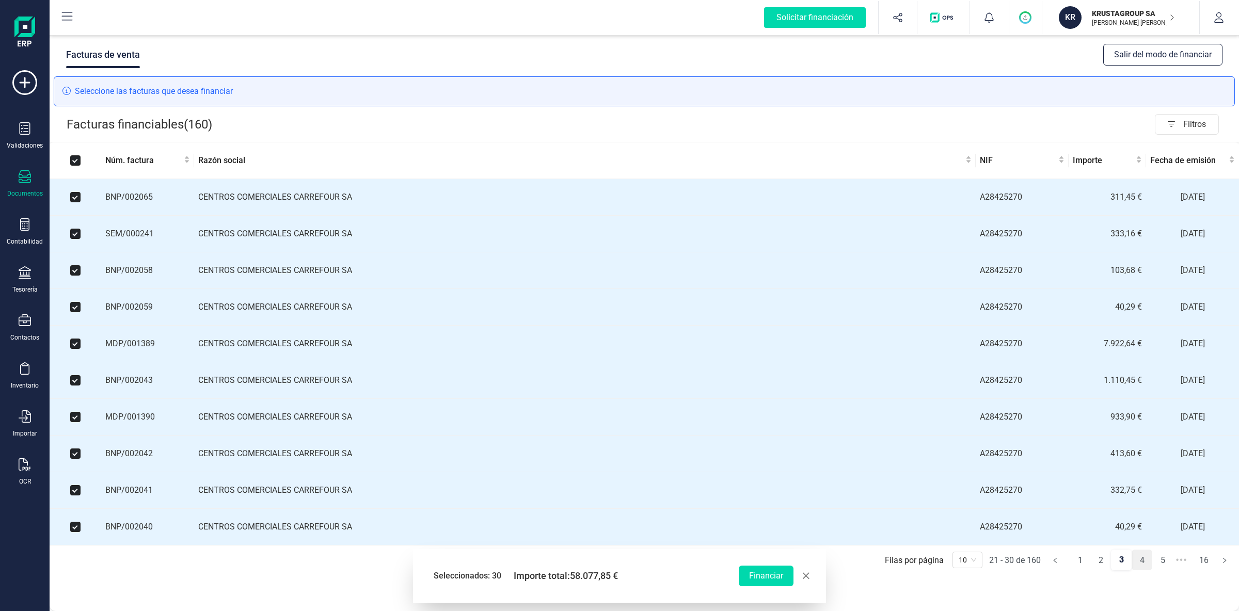
click at [1140, 568] on link "4" at bounding box center [1142, 560] width 20 height 21
checkbox input "false"
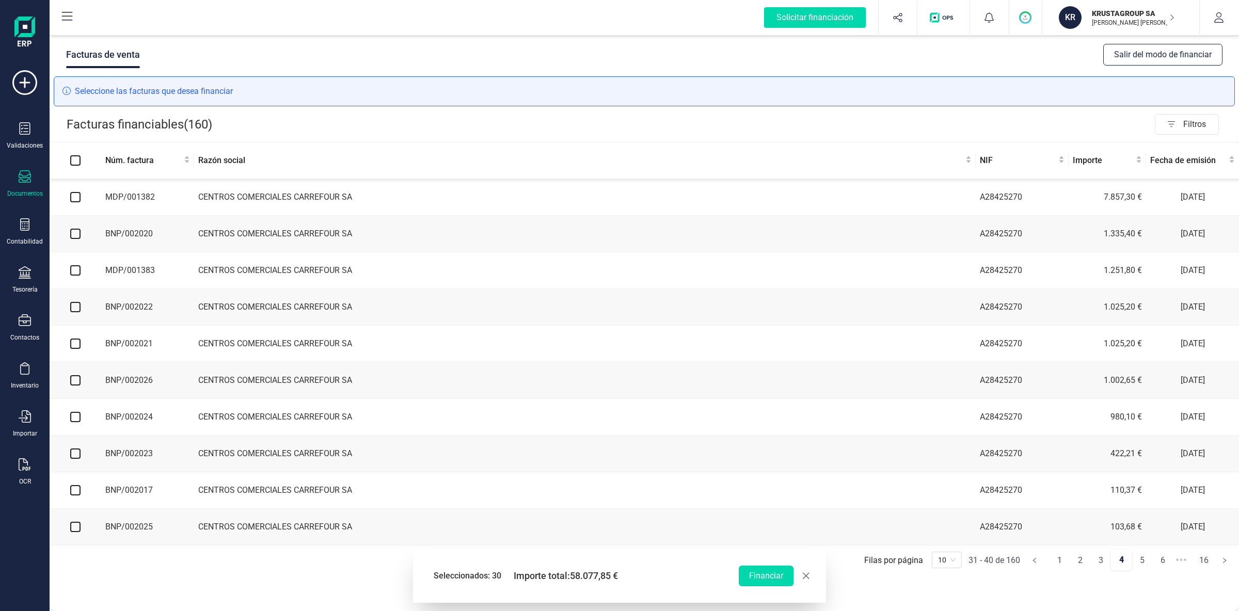
click at [76, 199] on input "checkbox" at bounding box center [75, 197] width 10 height 10
checkbox input "true"
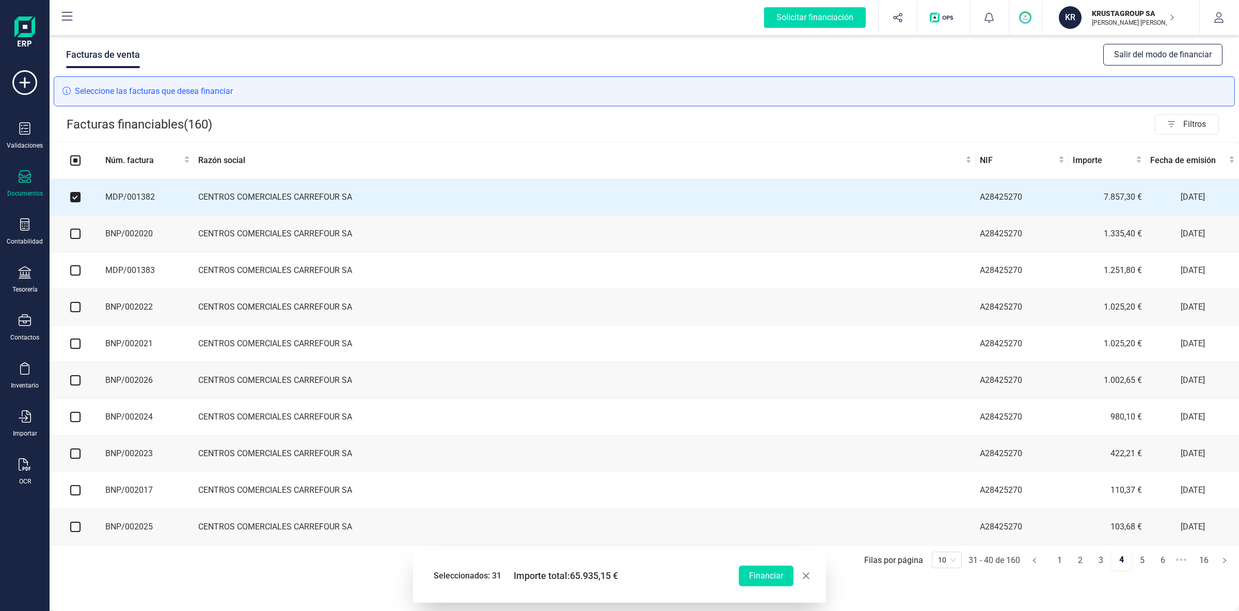
click at [77, 235] on input "checkbox" at bounding box center [75, 234] width 10 height 10
checkbox input "true"
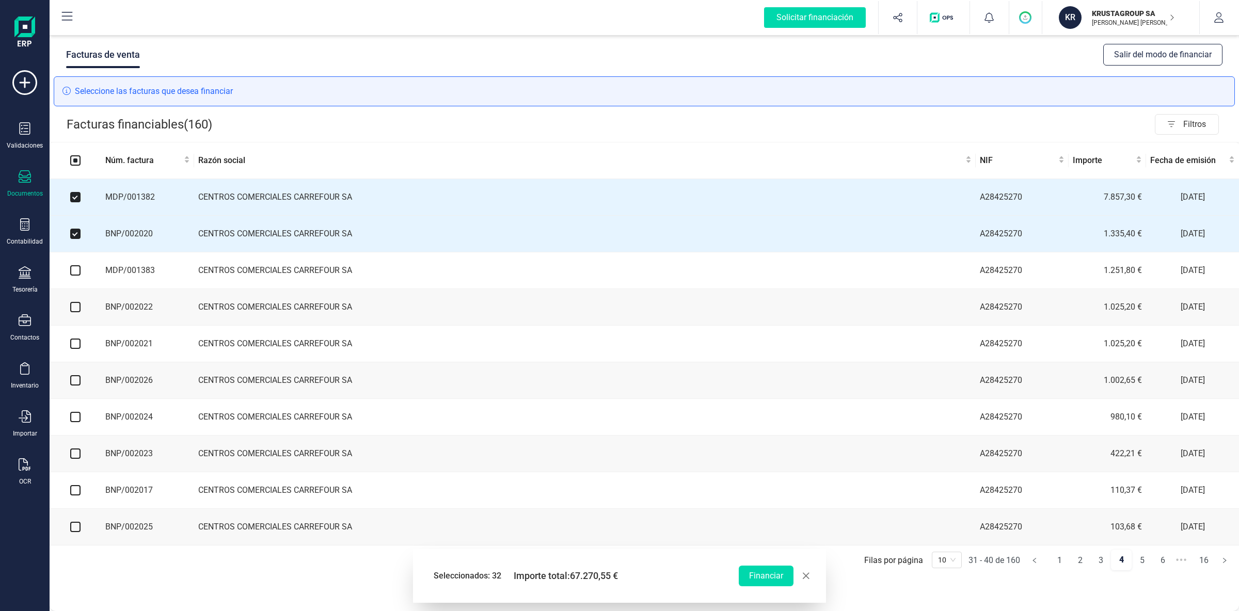
click at [79, 273] on input "checkbox" at bounding box center [75, 270] width 10 height 10
checkbox input "true"
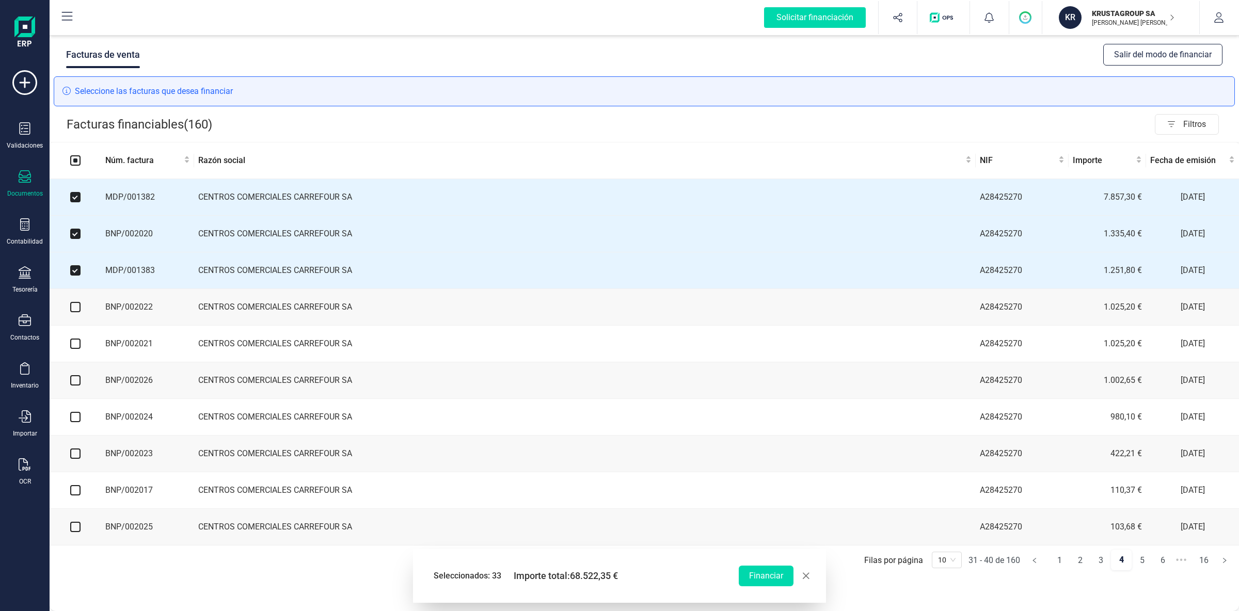
click at [77, 312] on input "checkbox" at bounding box center [75, 307] width 10 height 10
checkbox input "true"
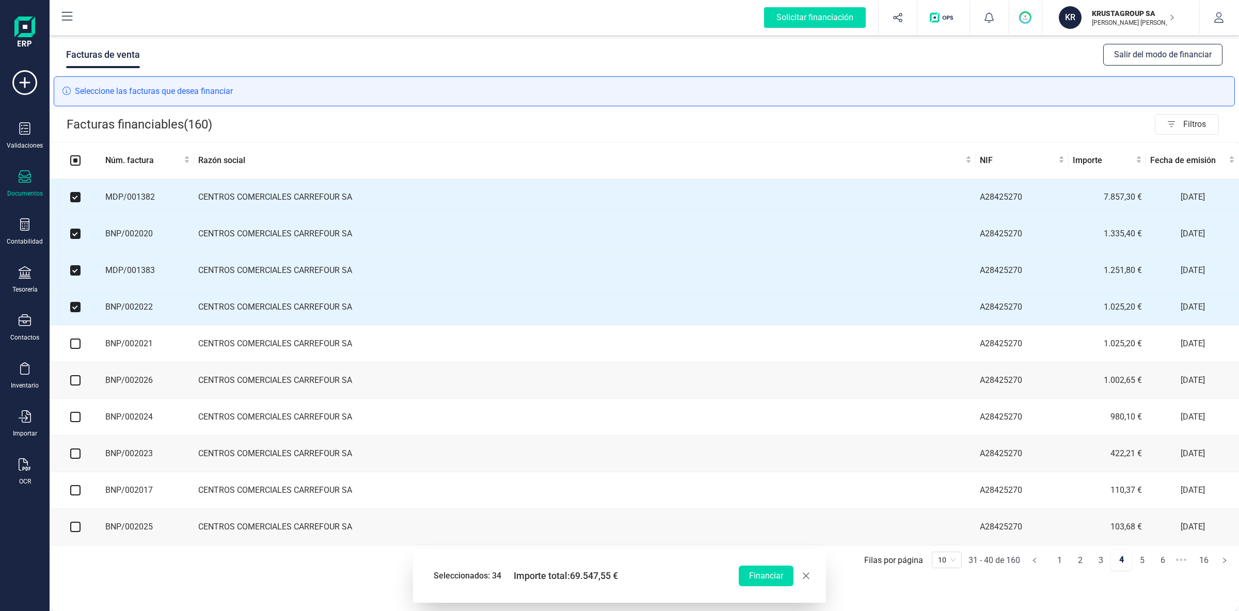
click at [76, 347] on input "checkbox" at bounding box center [75, 344] width 10 height 10
checkbox input "true"
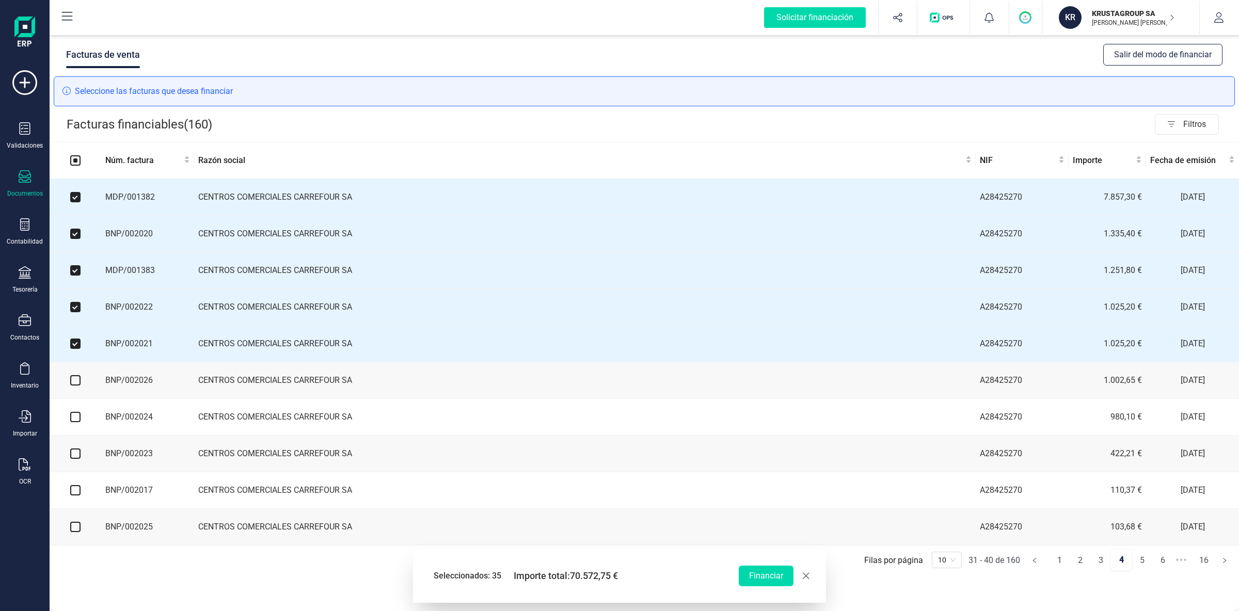
click at [77, 382] on input "checkbox" at bounding box center [75, 380] width 10 height 10
checkbox input "true"
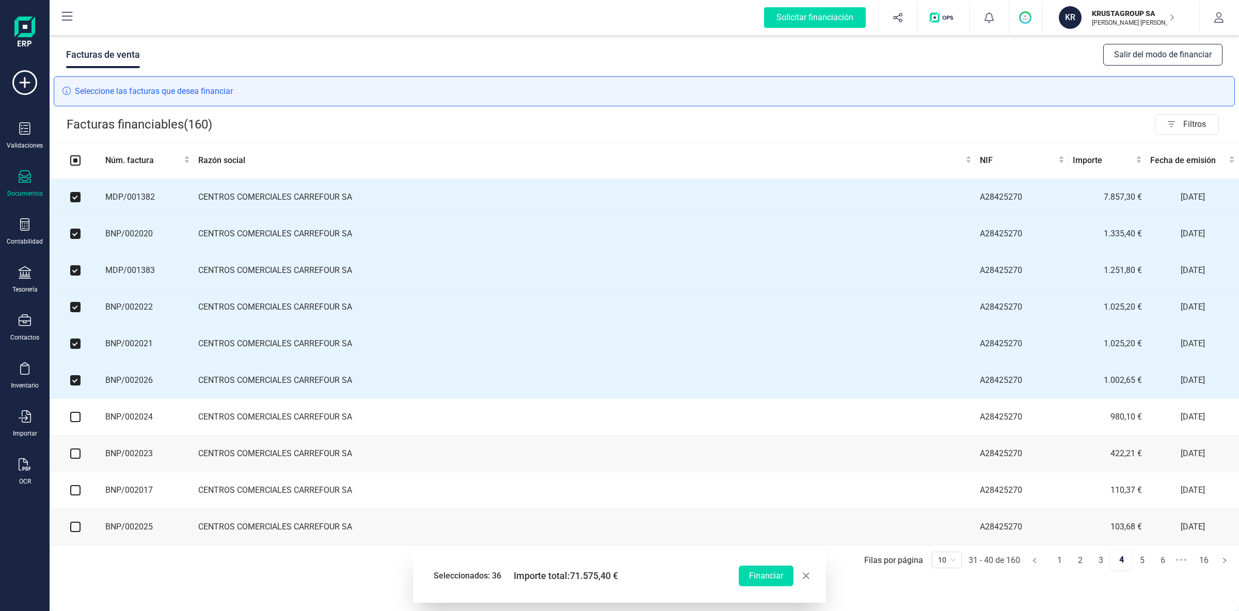
click at [77, 419] on input "checkbox" at bounding box center [75, 417] width 10 height 10
checkbox input "true"
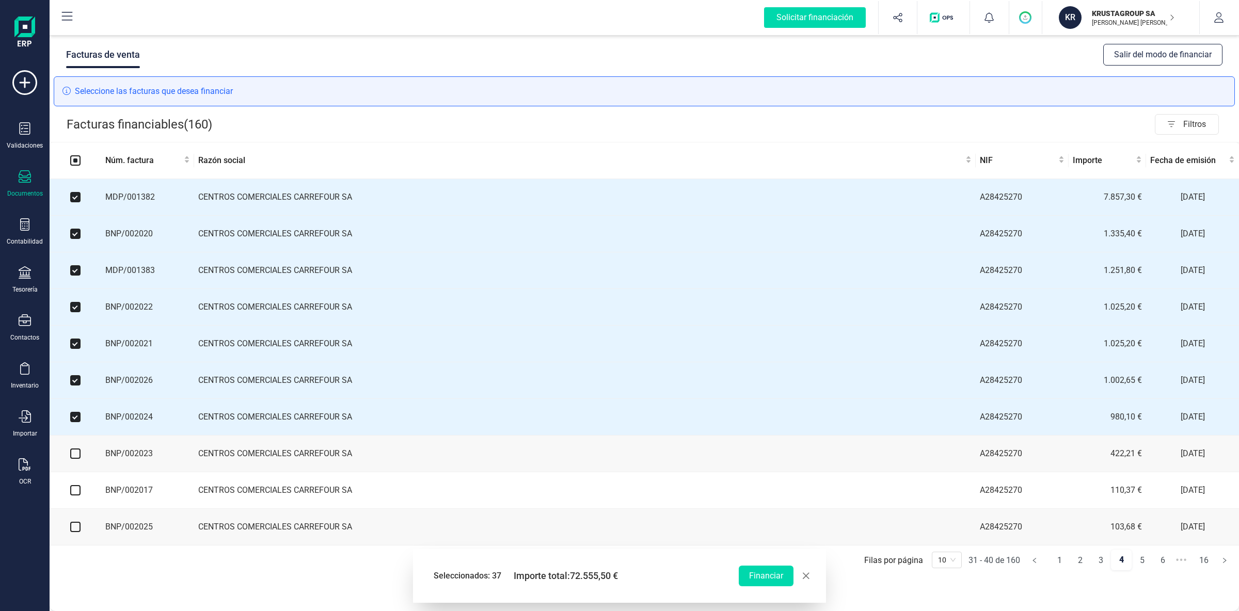
click at [74, 459] on input "checkbox" at bounding box center [75, 454] width 10 height 10
checkbox input "true"
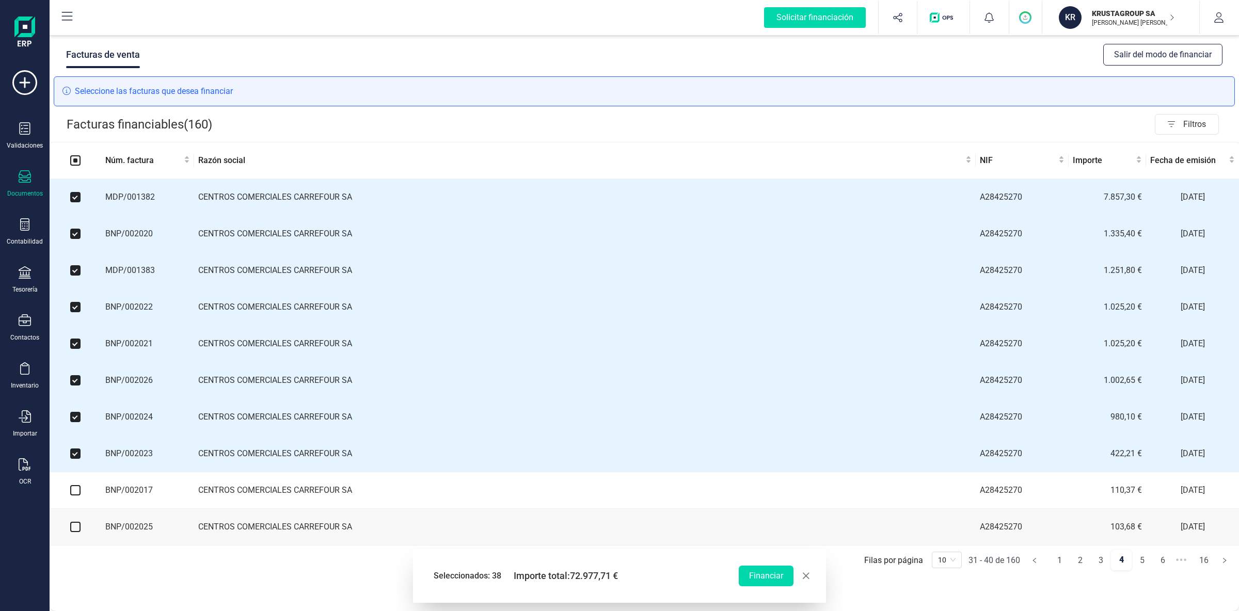
click at [75, 490] on label at bounding box center [75, 490] width 10 height 11
click at [75, 490] on input "checkbox" at bounding box center [75, 490] width 10 height 10
checkbox input "true"
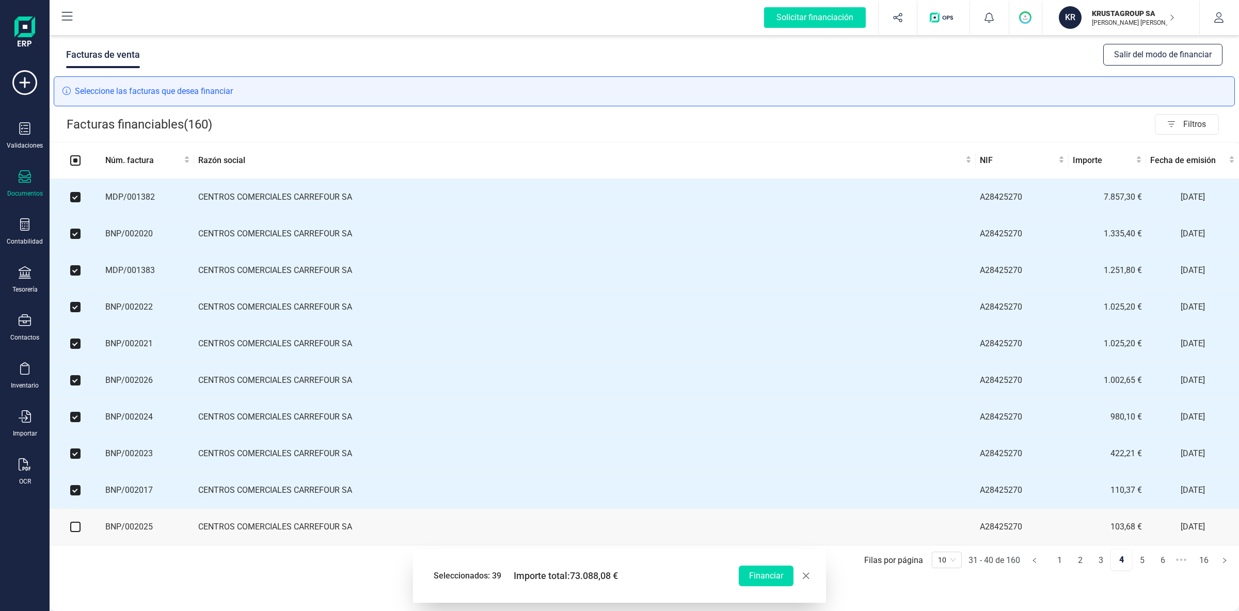
click at [77, 532] on input "checkbox" at bounding box center [75, 527] width 10 height 10
checkbox input "true"
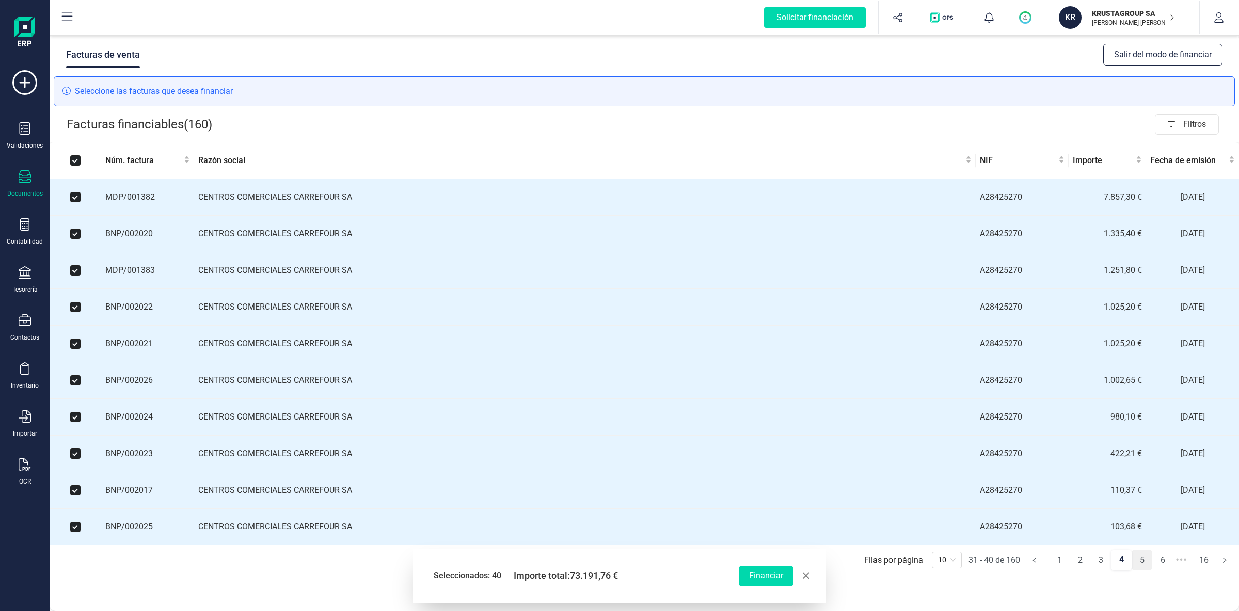
click at [1145, 564] on link "5" at bounding box center [1142, 560] width 20 height 21
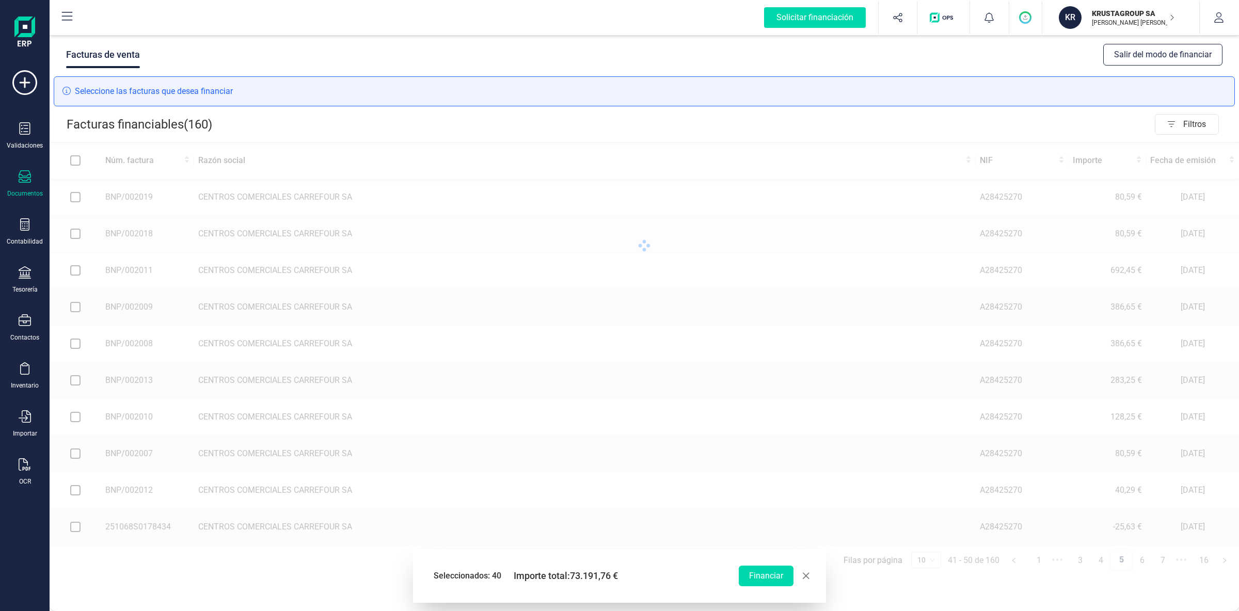
checkbox input "false"
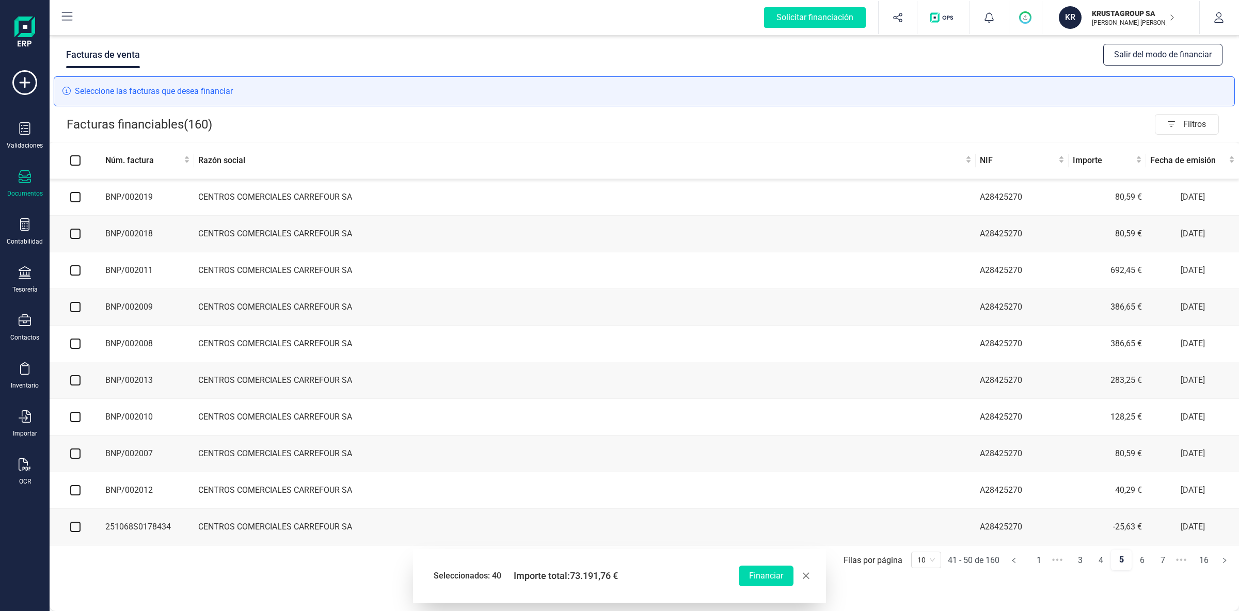
click at [76, 196] on input "checkbox" at bounding box center [75, 197] width 10 height 10
checkbox input "true"
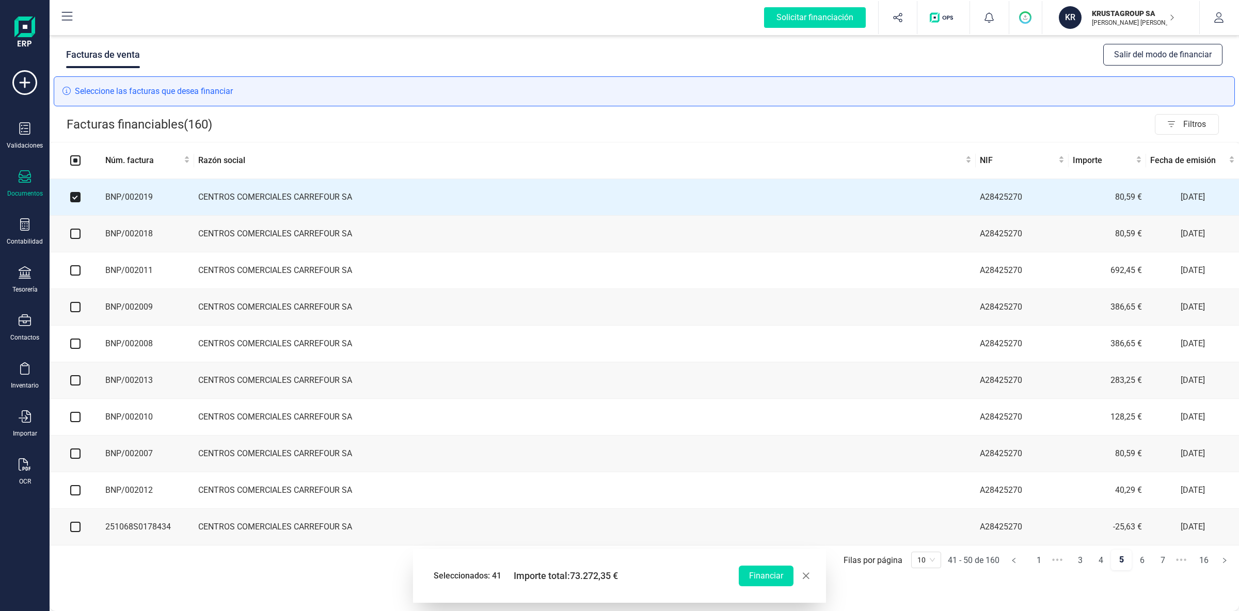
click at [77, 239] on input "checkbox" at bounding box center [75, 234] width 10 height 10
checkbox input "true"
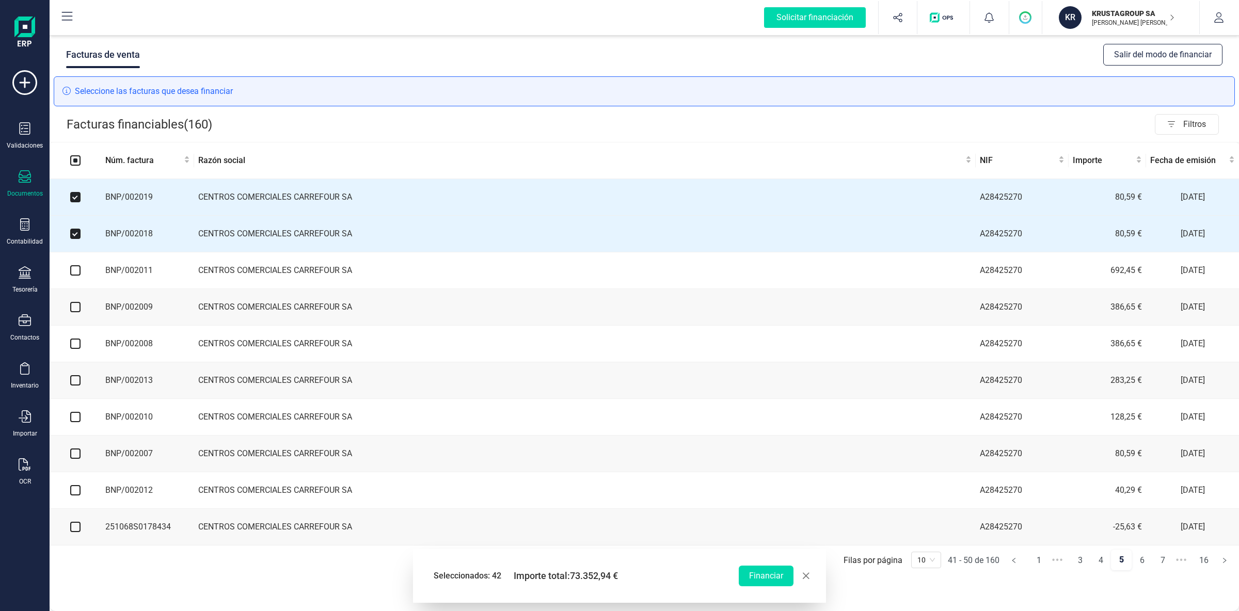
click at [76, 273] on input "checkbox" at bounding box center [75, 270] width 10 height 10
checkbox input "true"
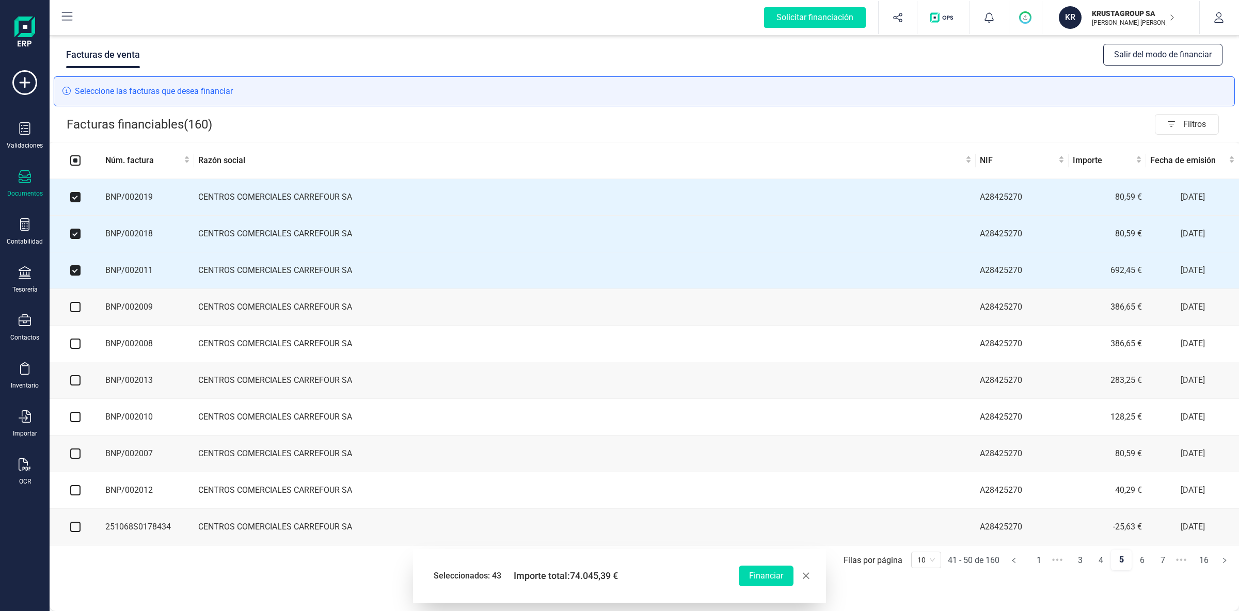
click at [77, 309] on input "checkbox" at bounding box center [75, 307] width 10 height 10
checkbox input "true"
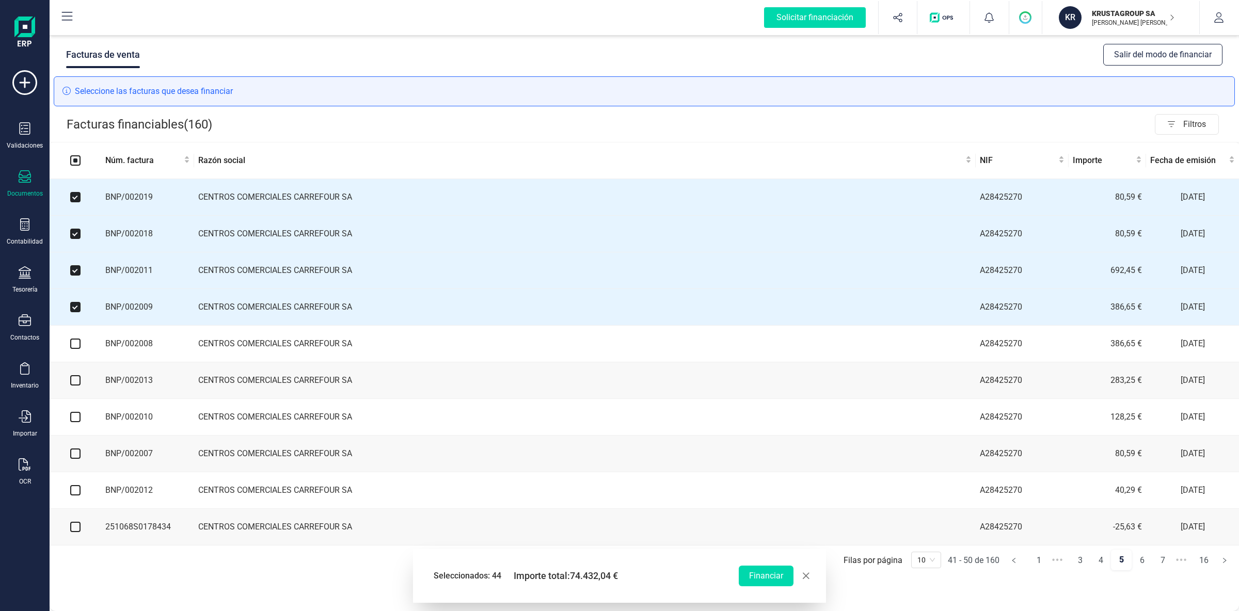
click at [74, 348] on input "checkbox" at bounding box center [75, 344] width 10 height 10
checkbox input "true"
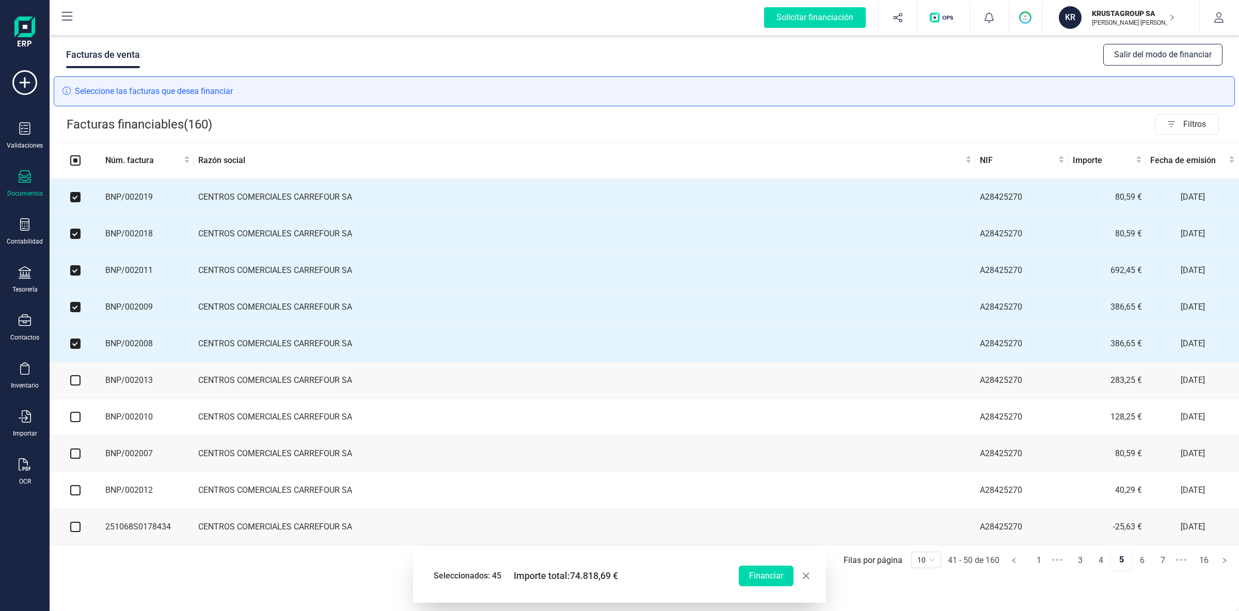
click at [76, 384] on input "checkbox" at bounding box center [75, 380] width 10 height 10
checkbox input "true"
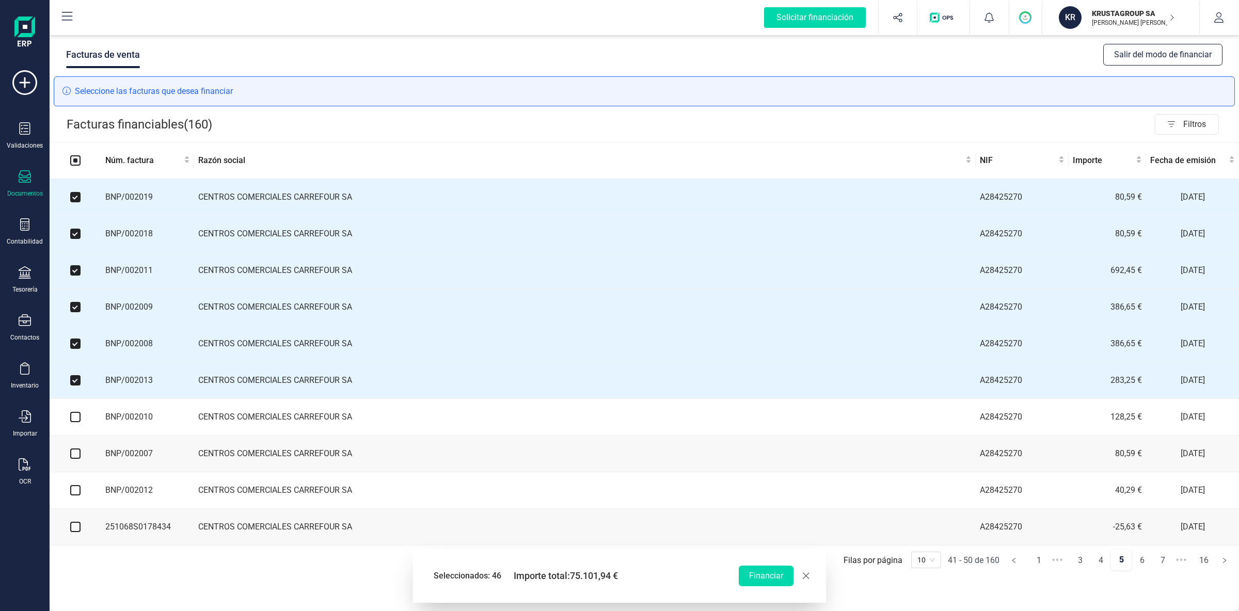
click at [77, 422] on input "checkbox" at bounding box center [75, 417] width 10 height 10
checkbox input "true"
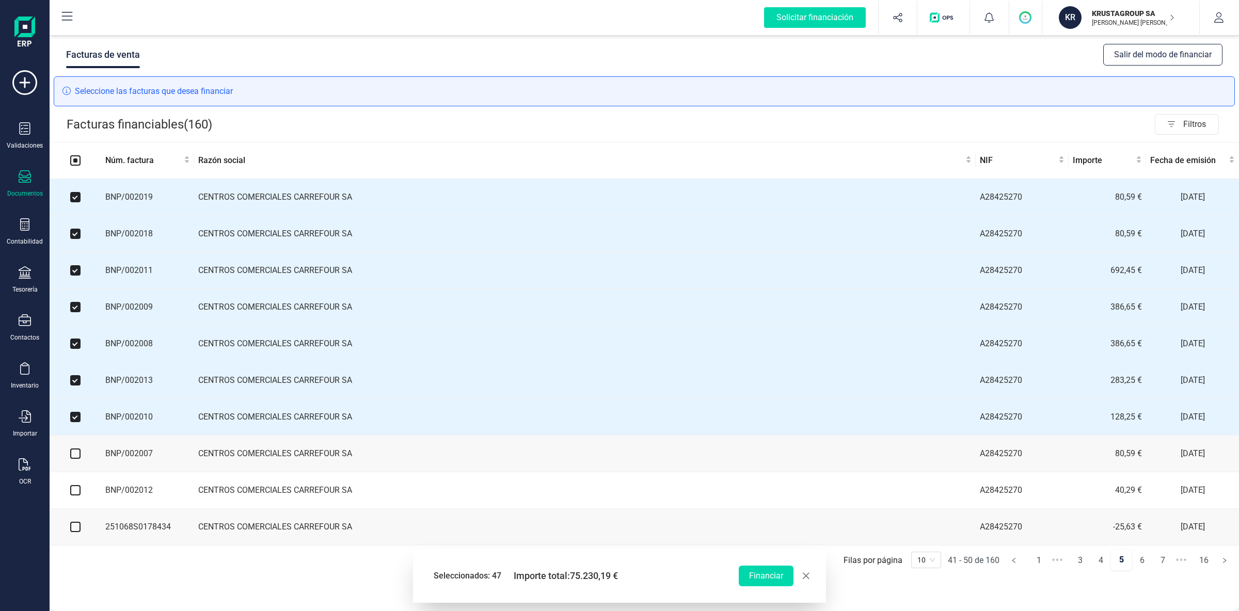
click at [77, 459] on input "checkbox" at bounding box center [75, 454] width 10 height 10
checkbox input "true"
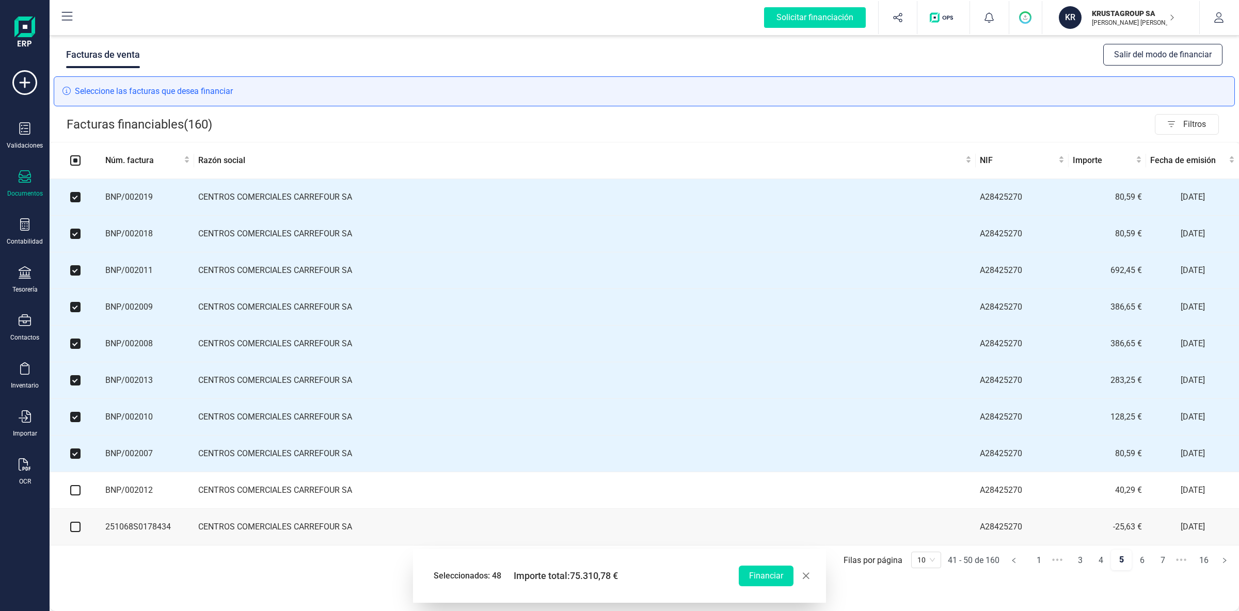
click at [77, 493] on input "checkbox" at bounding box center [75, 490] width 10 height 10
checkbox input "true"
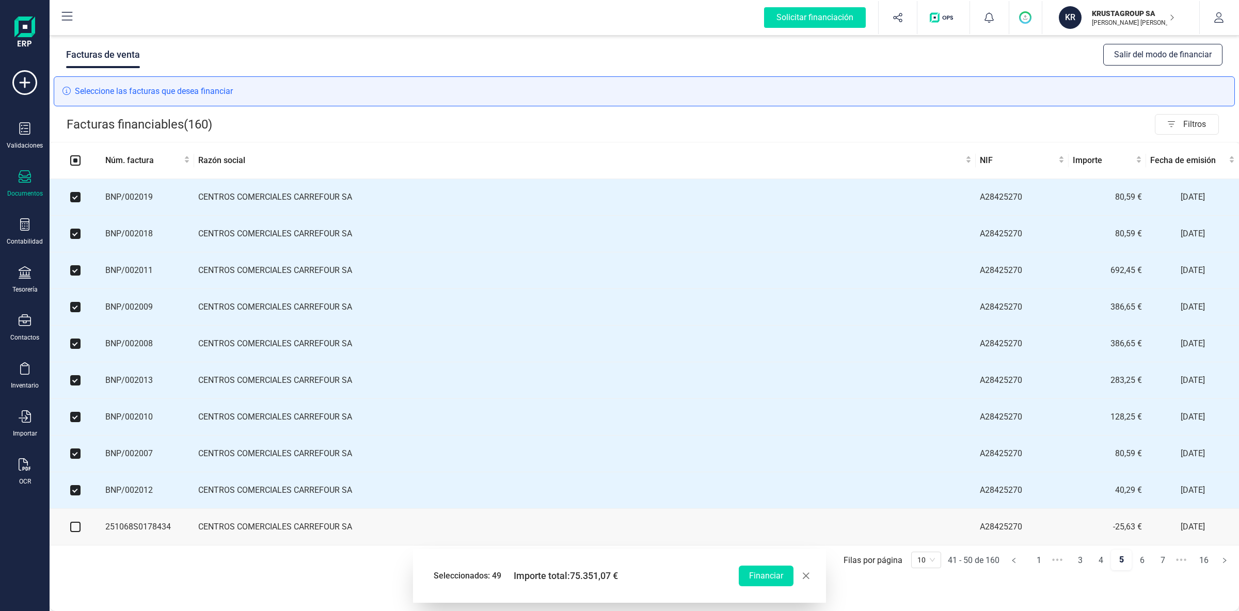
click at [78, 532] on input "checkbox" at bounding box center [75, 527] width 10 height 10
checkbox input "true"
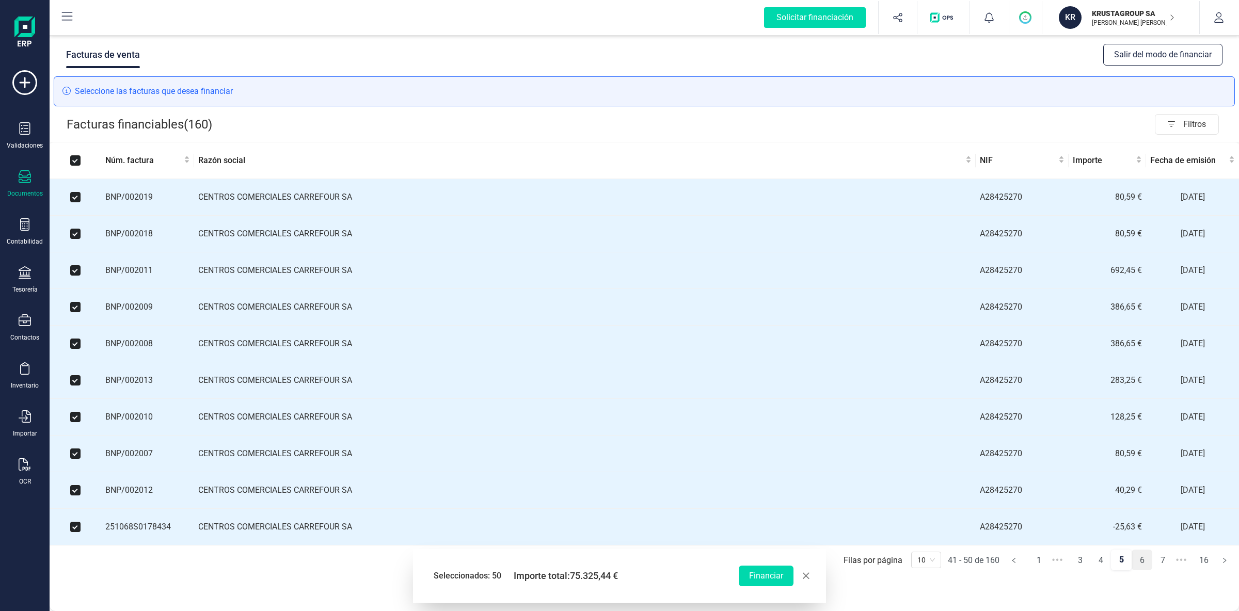
click at [1140, 565] on link "6" at bounding box center [1142, 560] width 20 height 21
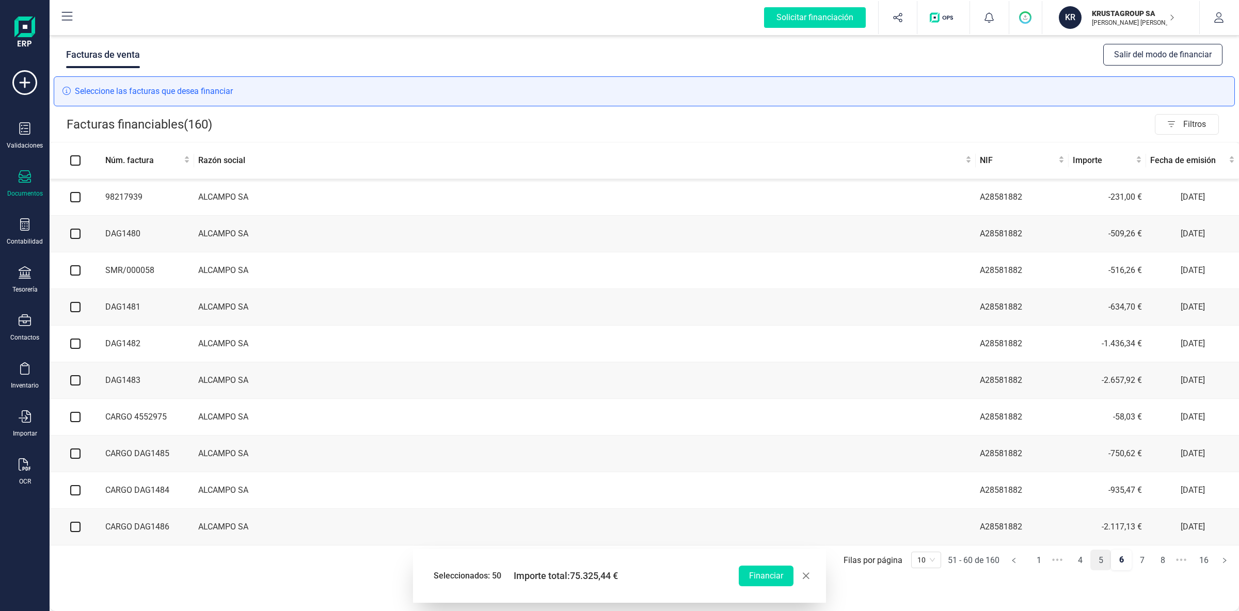
click at [1099, 566] on link "5" at bounding box center [1101, 560] width 20 height 21
checkbox input "true"
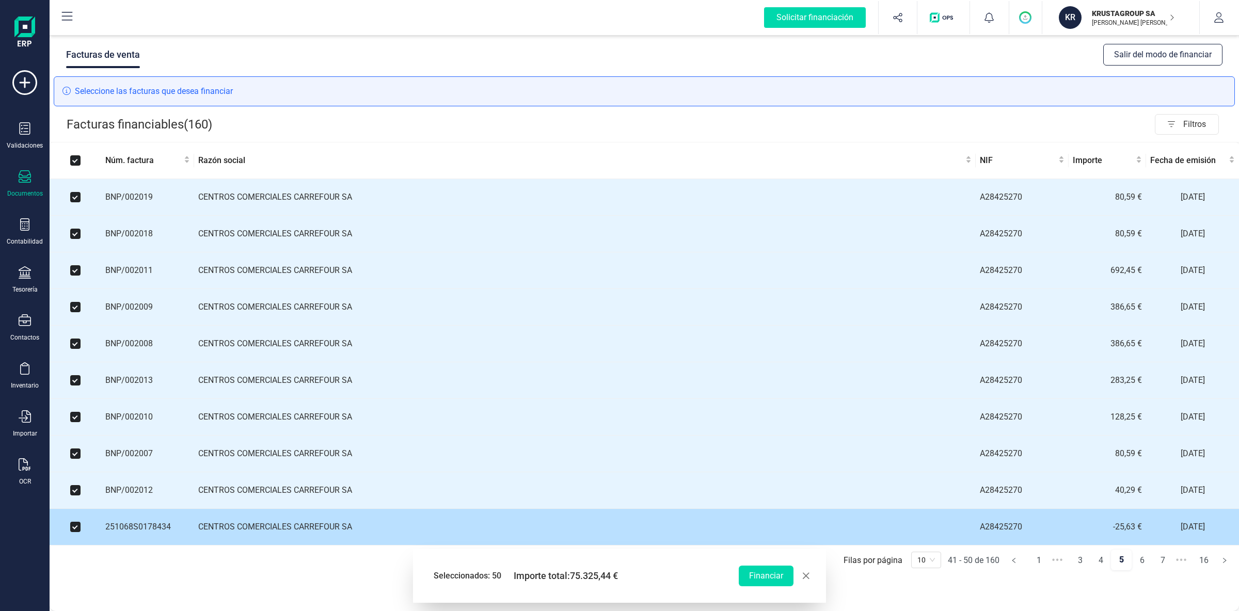
click at [79, 532] on input "checkbox" at bounding box center [75, 527] width 10 height 10
checkbox input "false"
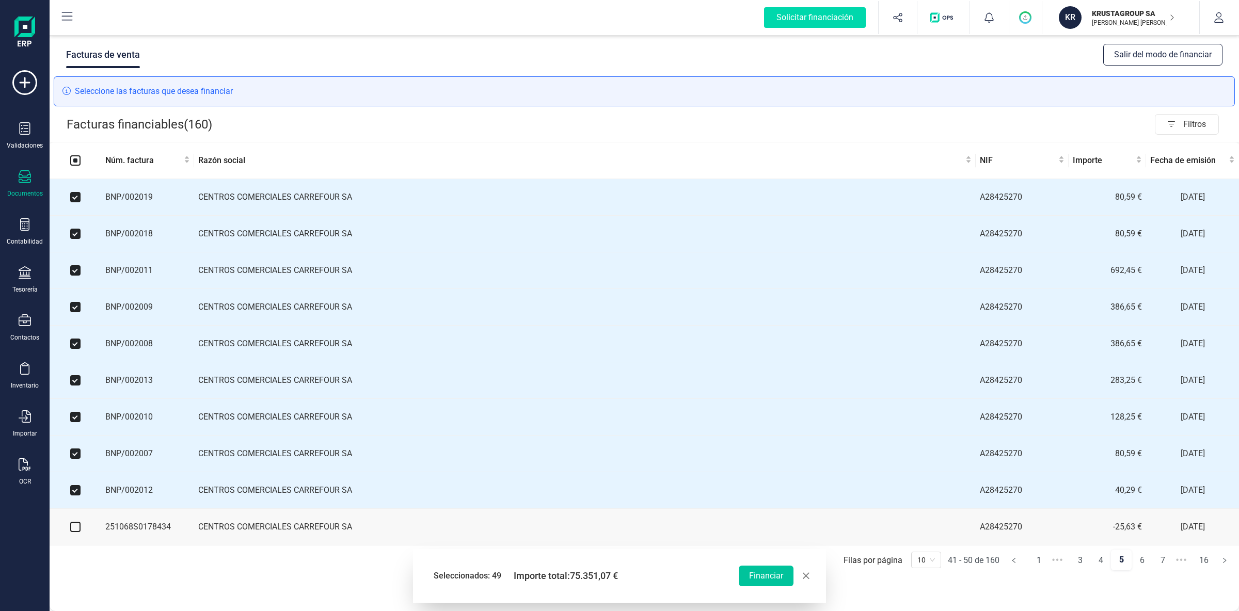
click at [766, 580] on button "Financiar" at bounding box center [766, 576] width 55 height 21
